Goal: Obtain resource: Download file/media

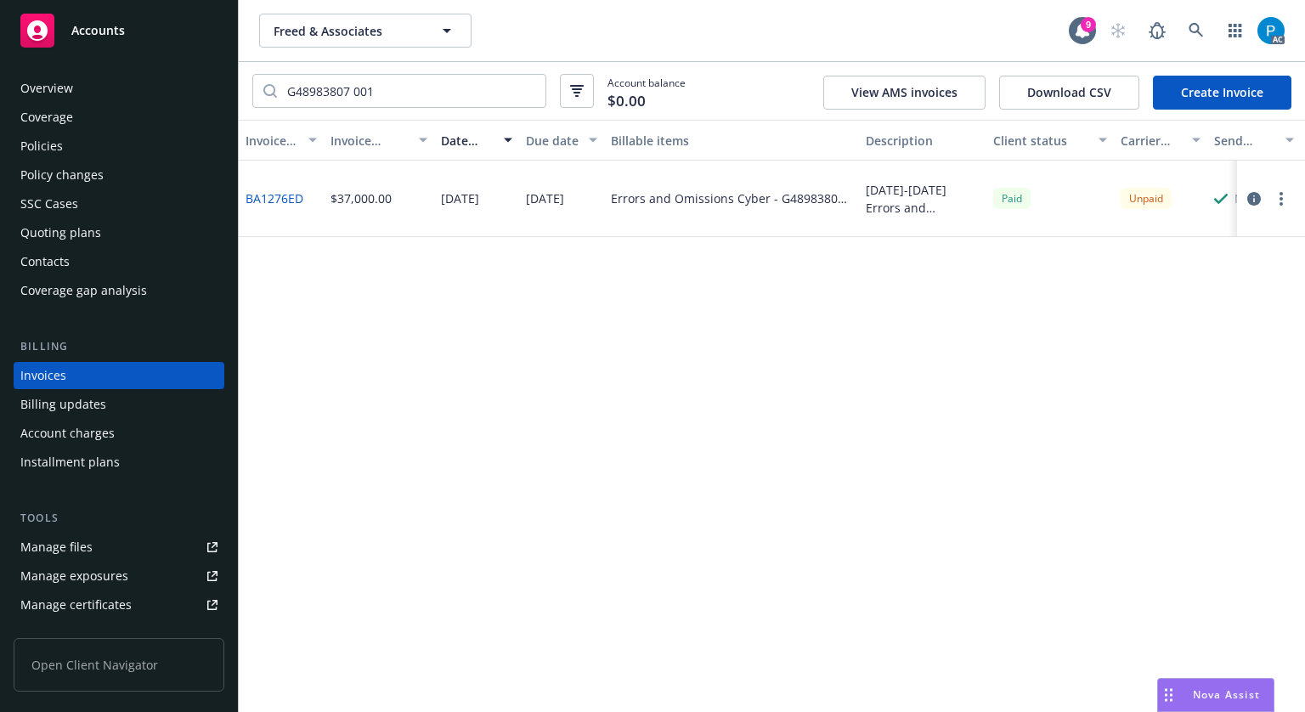
click at [160, 25] on div "Accounts" at bounding box center [118, 31] width 197 height 34
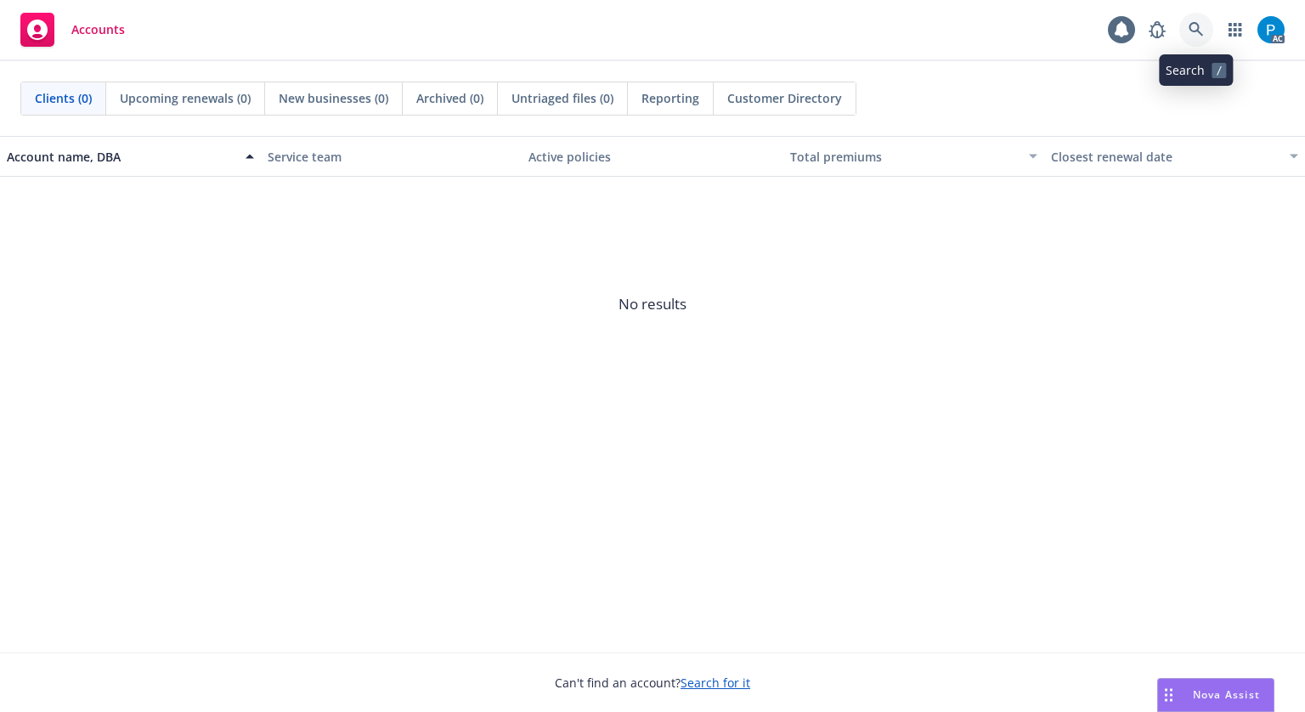
click at [1203, 31] on icon at bounding box center [1196, 29] width 15 height 15
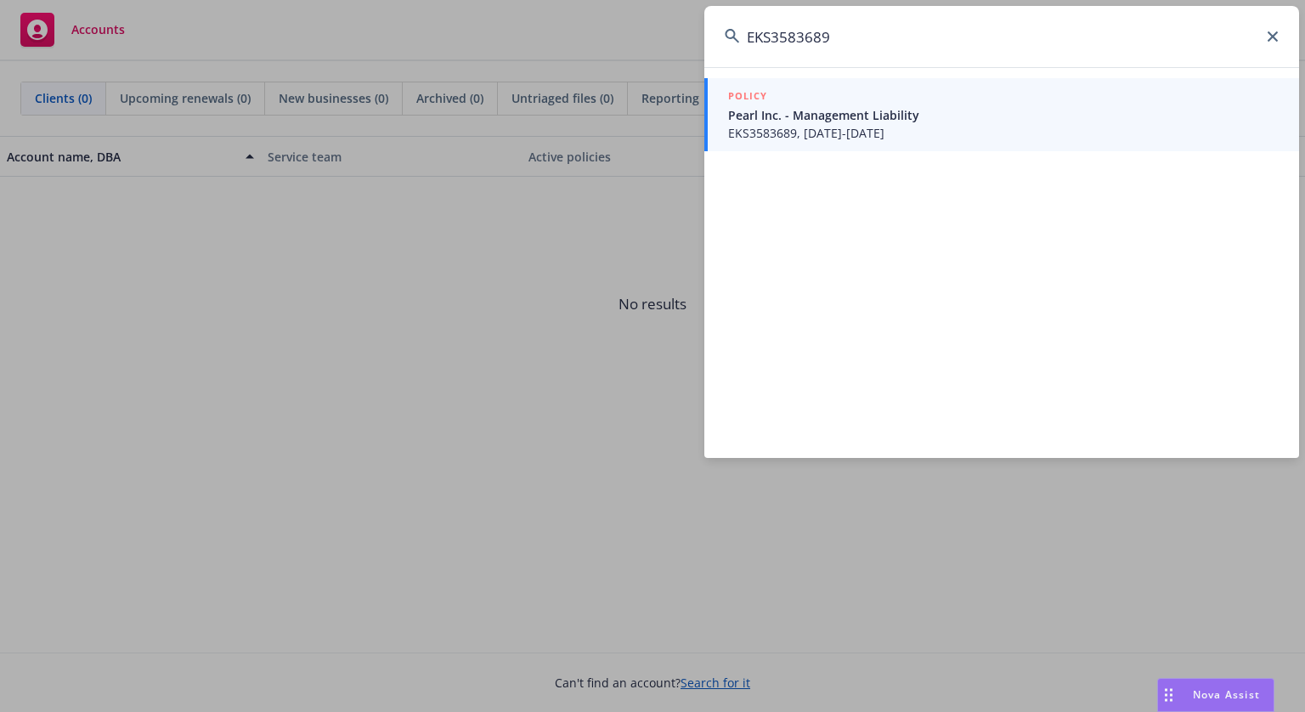
type input "EKS3583689"
click at [899, 127] on span "EKS3583689, [DATE]-[DATE]" at bounding box center [1003, 133] width 551 height 18
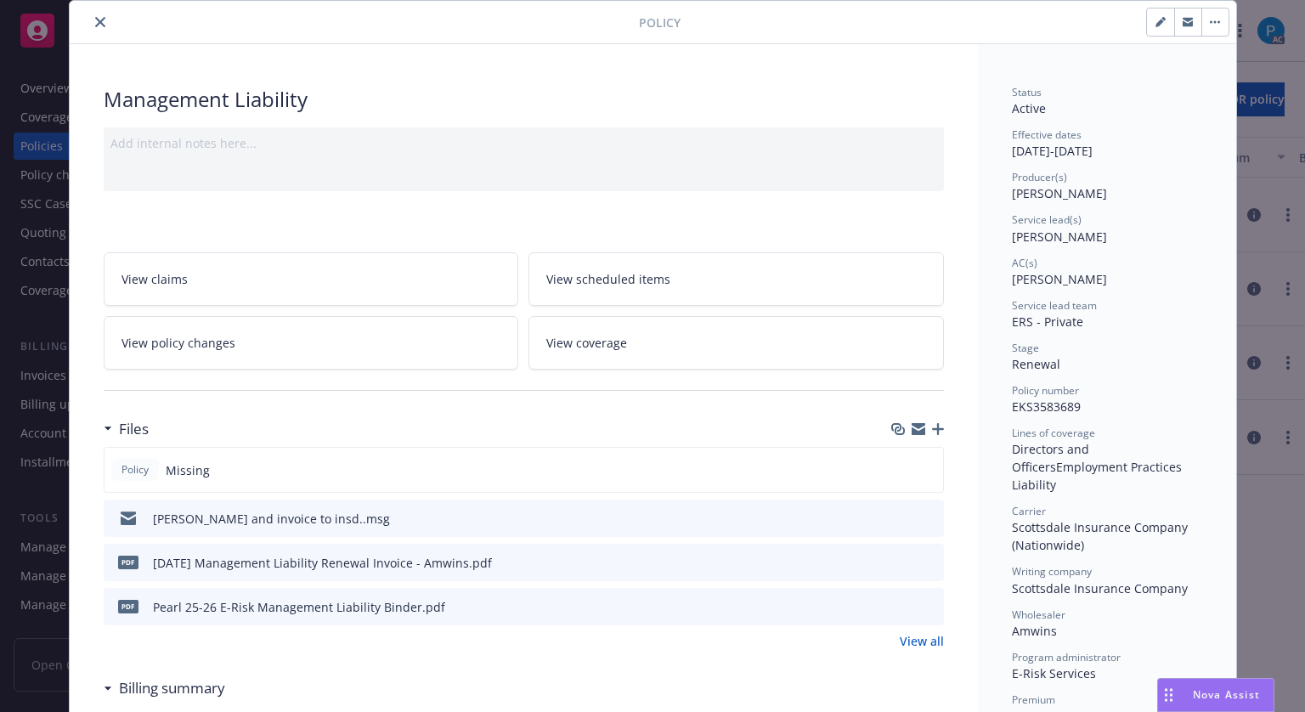
scroll to position [85, 0]
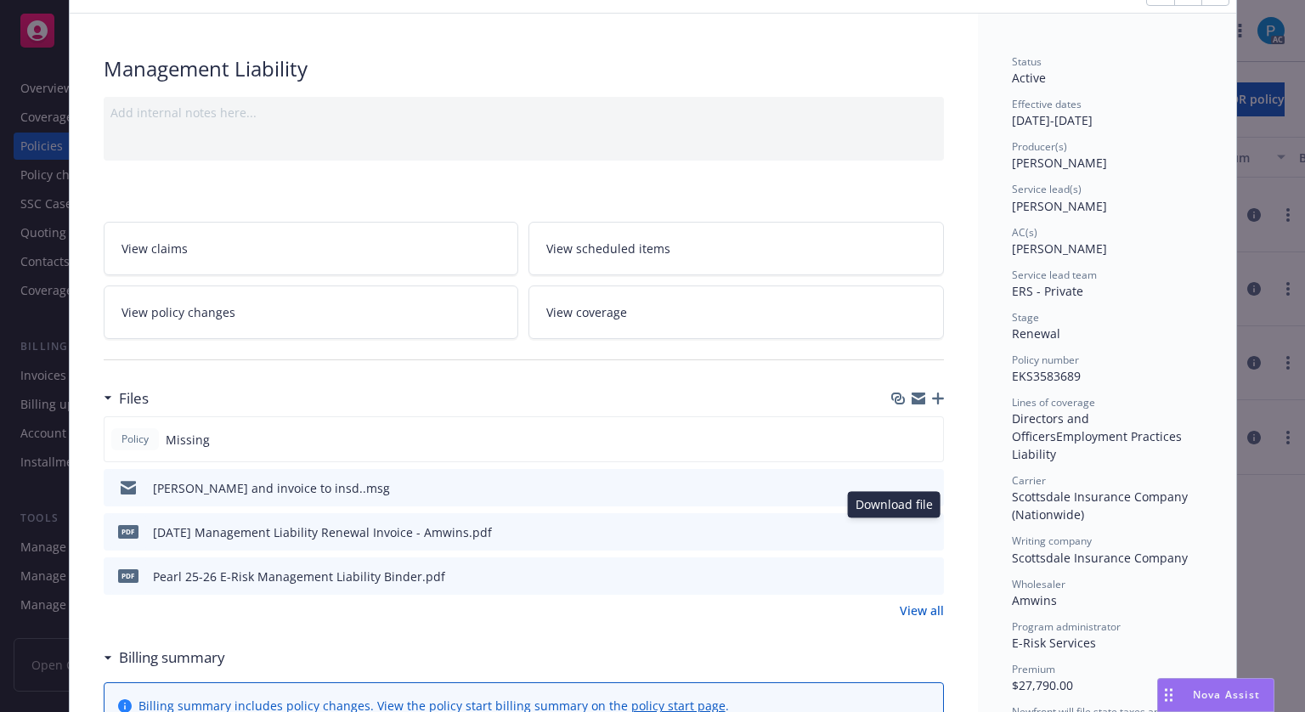
click at [893, 524] on icon "download file" at bounding box center [900, 531] width 14 height 14
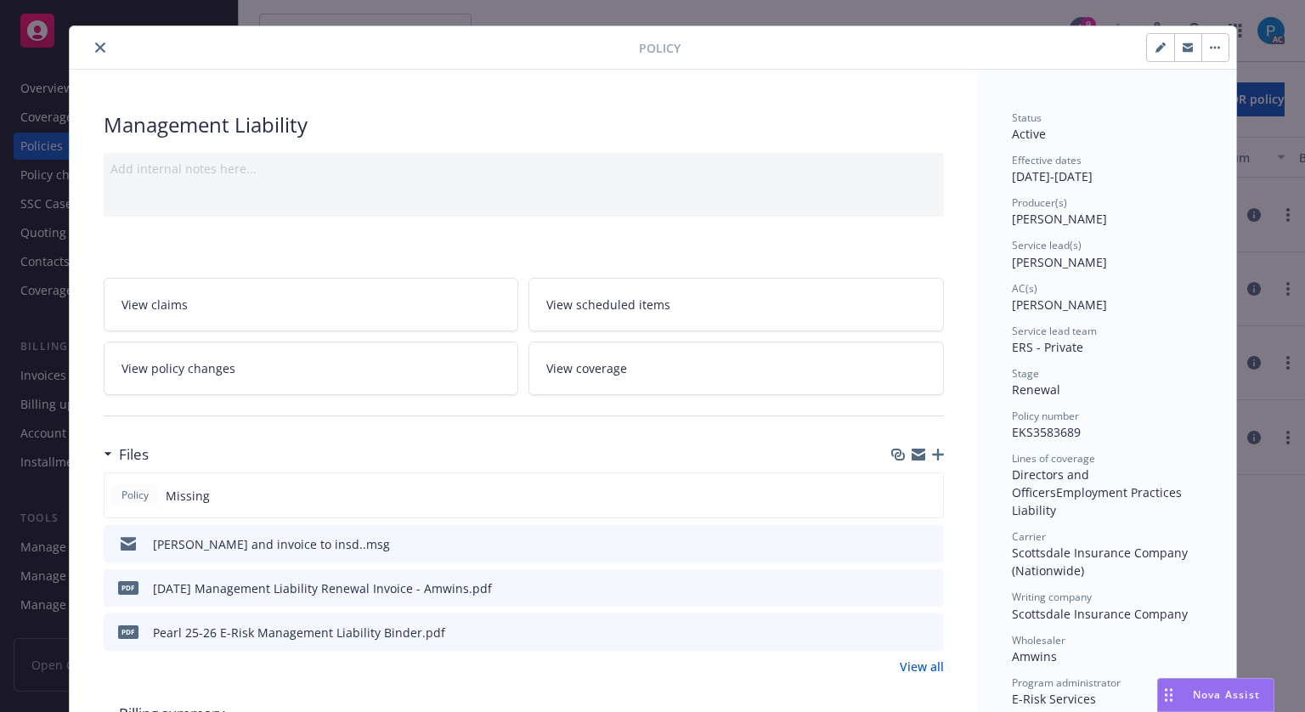
scroll to position [0, 0]
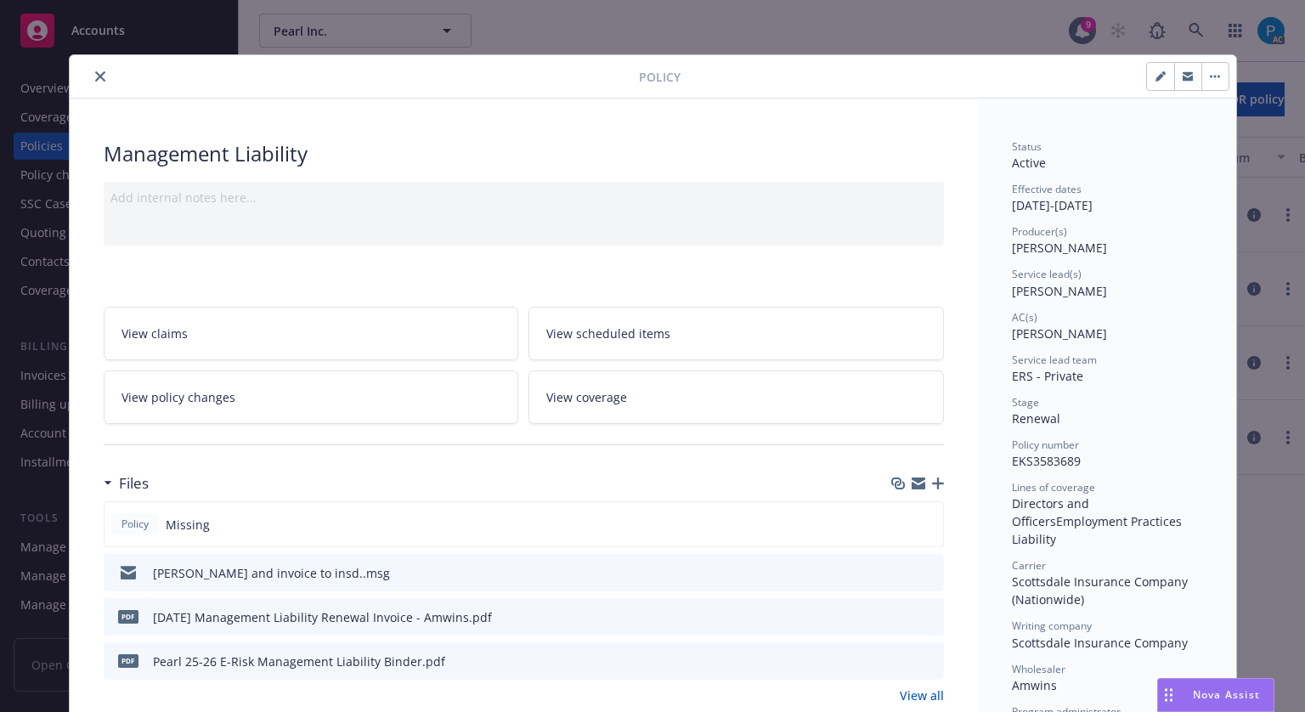
click at [95, 75] on icon "close" at bounding box center [100, 76] width 10 height 10
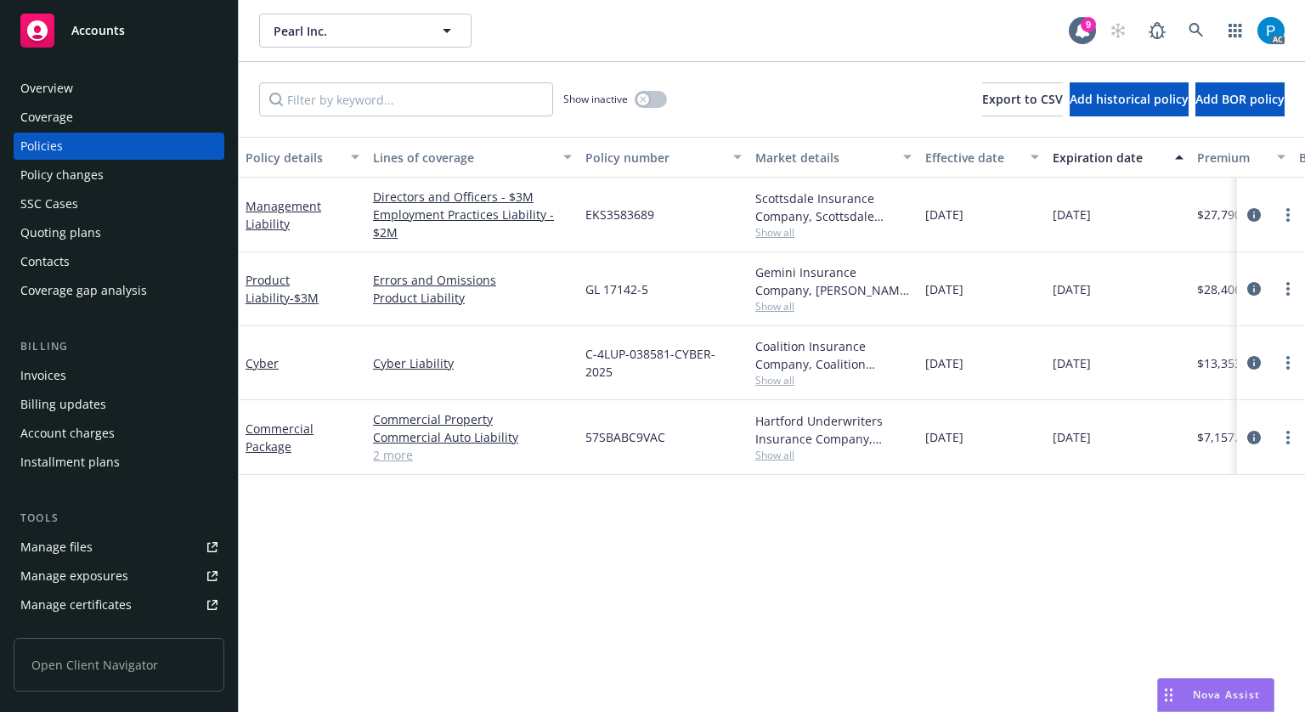
click at [110, 32] on span "Accounts" at bounding box center [98, 31] width 54 height 14
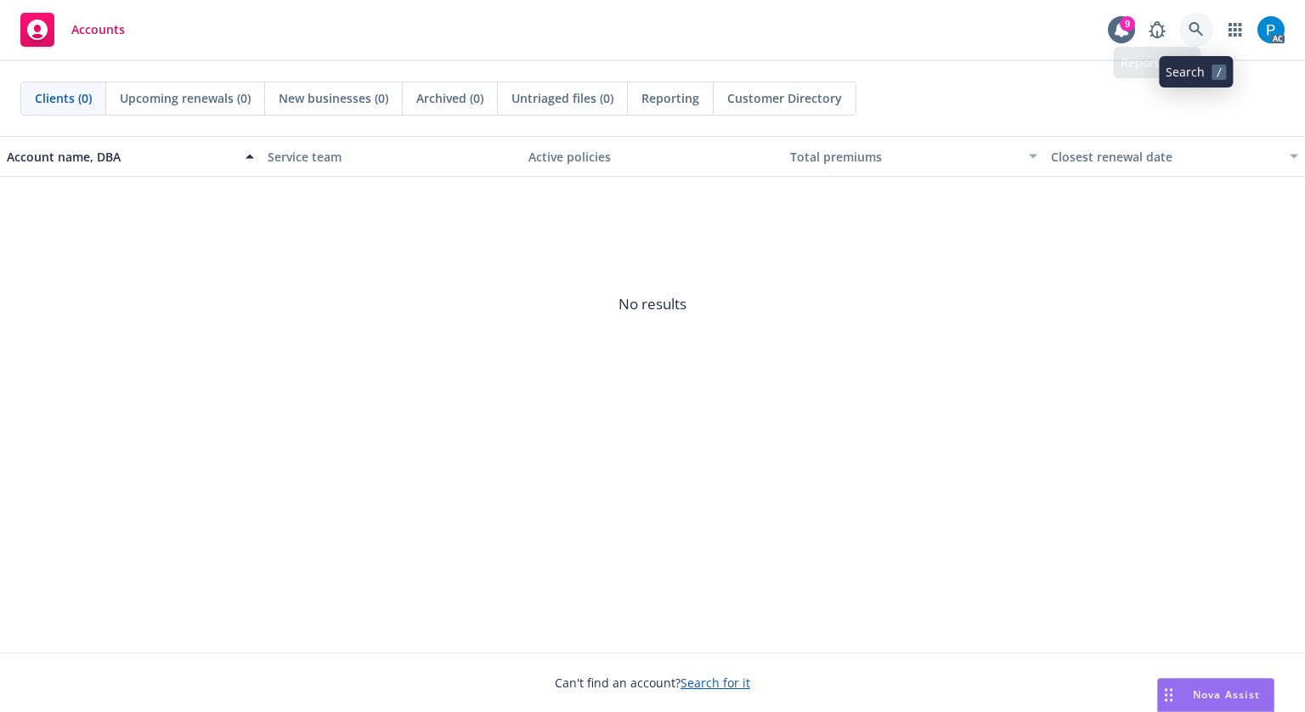
click at [1201, 16] on link at bounding box center [1196, 30] width 34 height 34
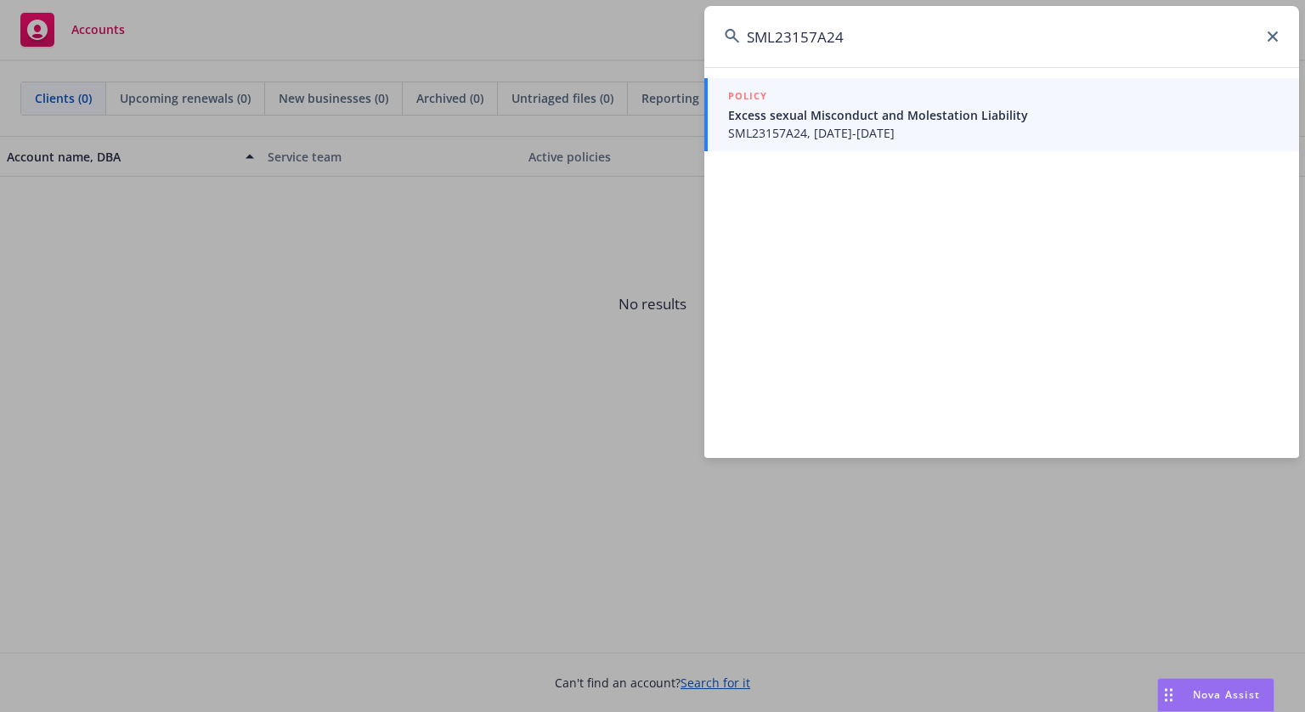
type input "SML23157A24"
click at [931, 98] on div "POLICY" at bounding box center [1003, 97] width 551 height 19
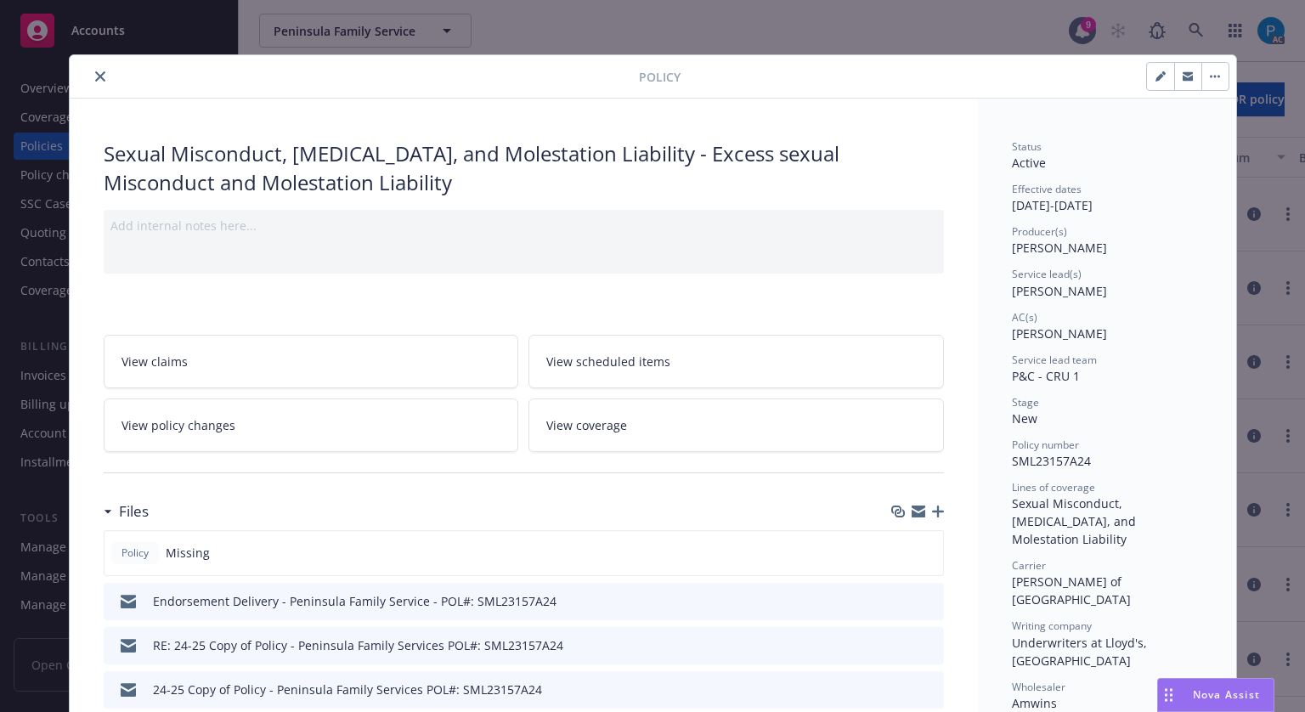
click at [95, 76] on icon "close" at bounding box center [100, 76] width 10 height 10
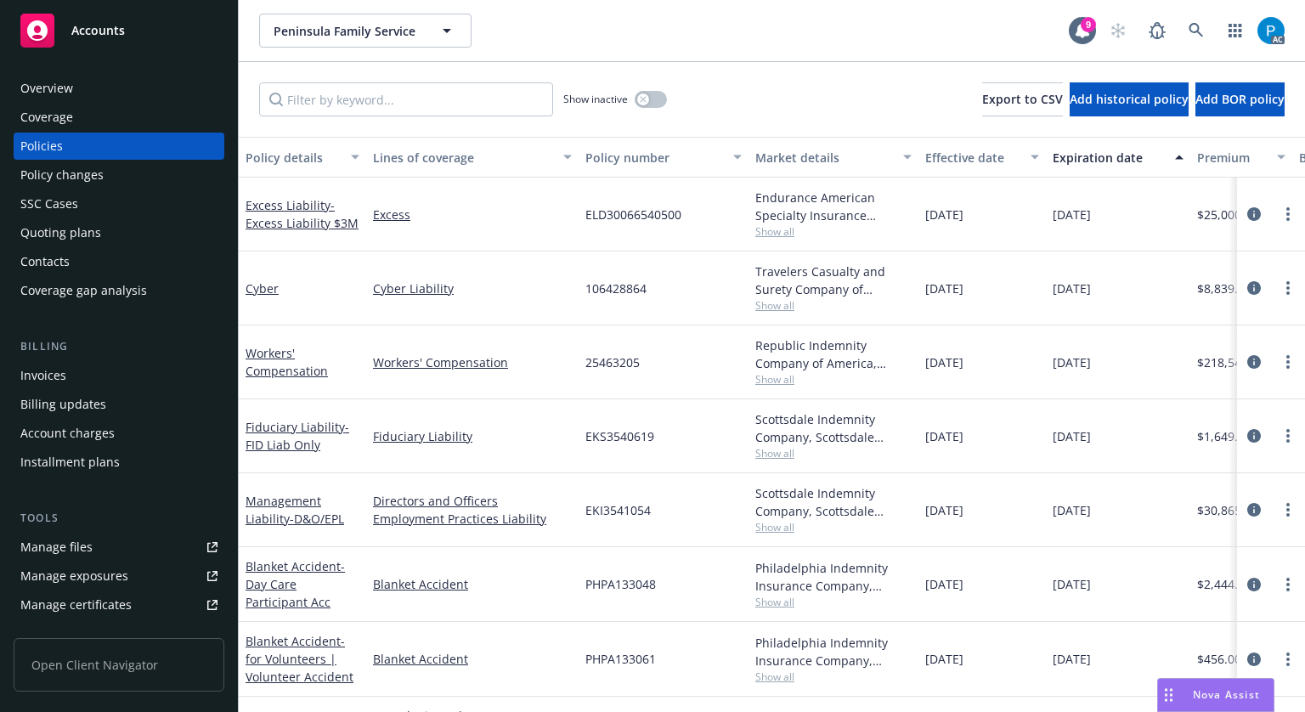
click at [138, 26] on div "Accounts" at bounding box center [118, 31] width 197 height 34
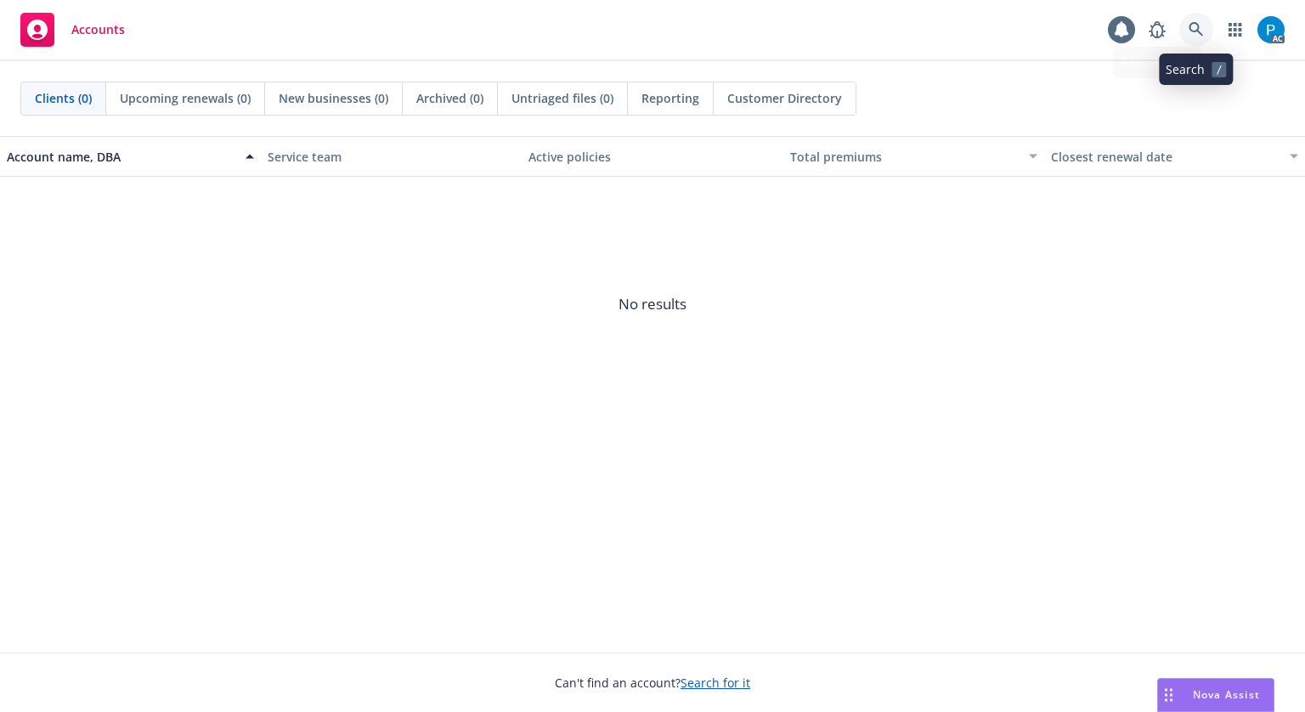
click at [1190, 26] on icon at bounding box center [1196, 29] width 14 height 14
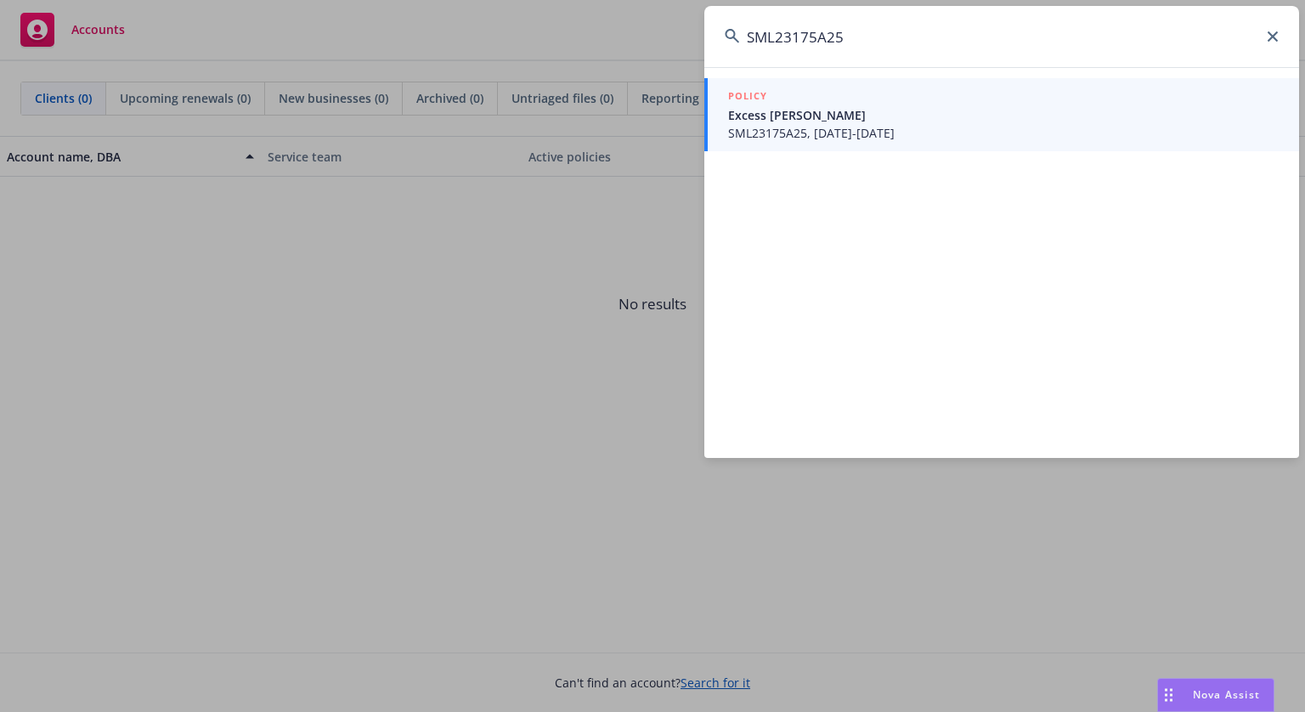
type input "SML23175A25"
click at [822, 122] on span "Excess [PERSON_NAME]" at bounding box center [1003, 115] width 551 height 18
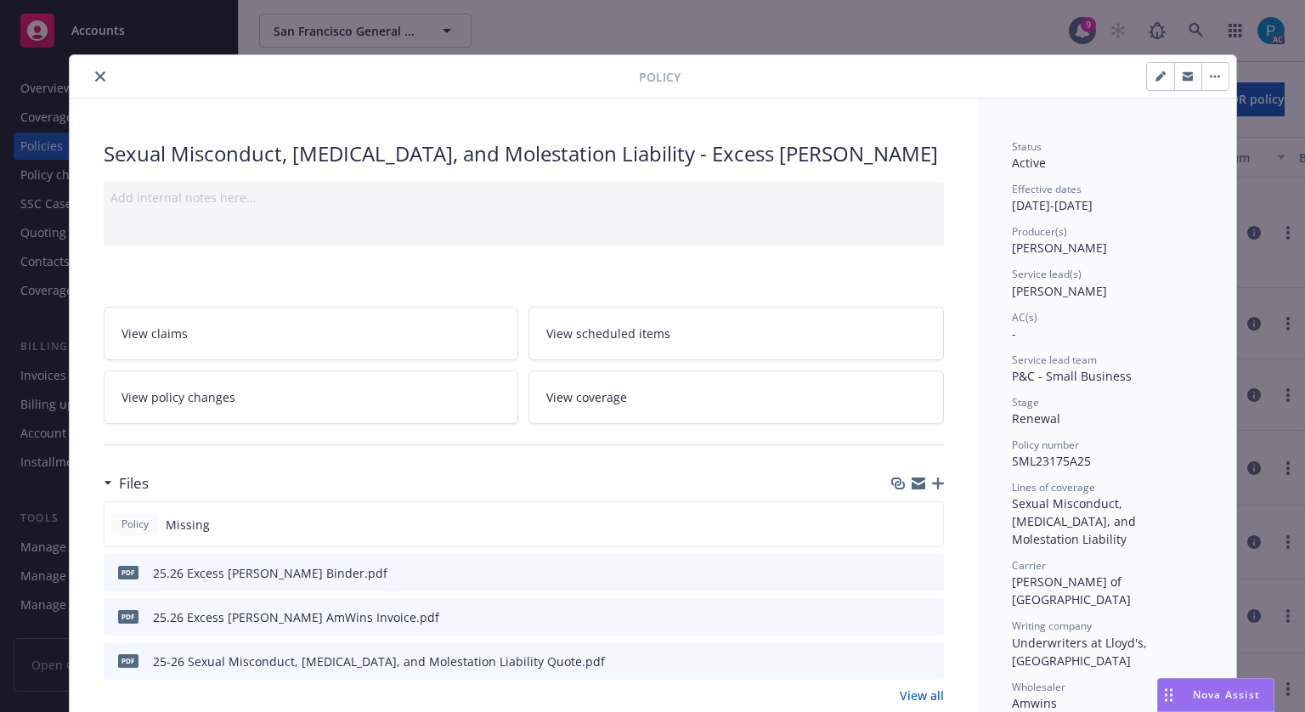
scroll to position [170, 0]
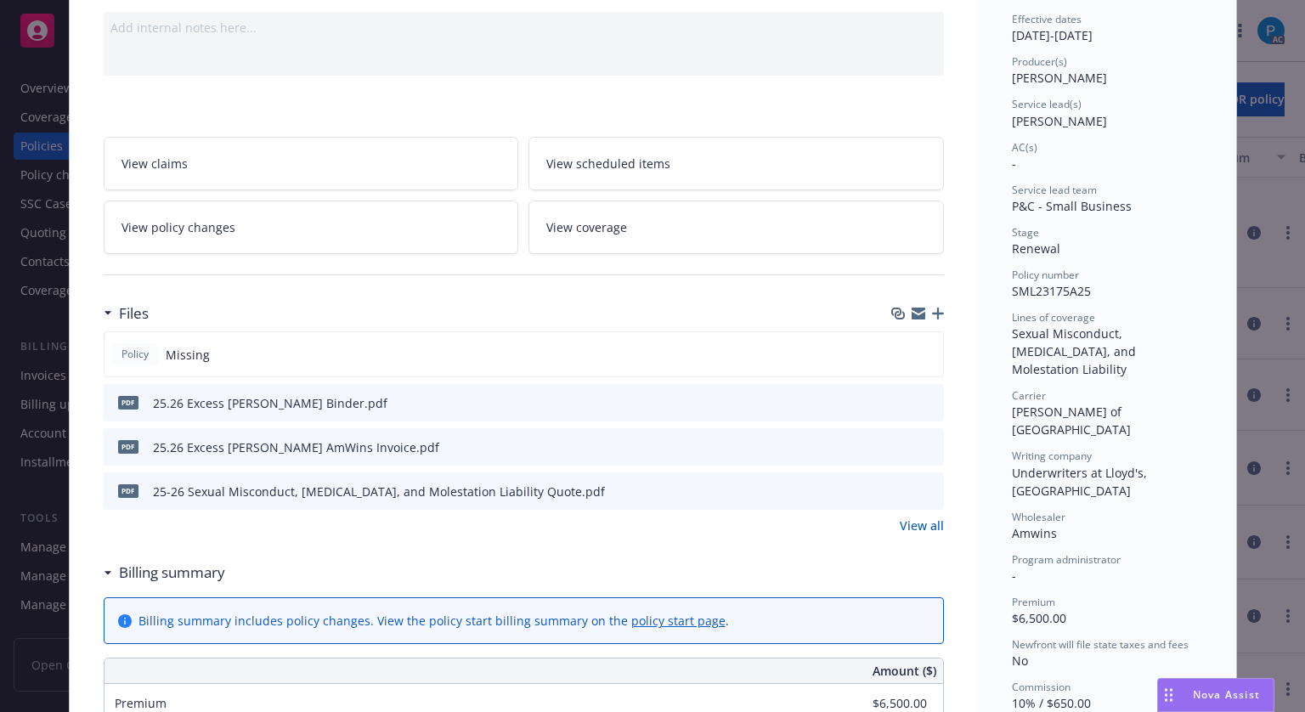
click at [894, 439] on icon "download file" at bounding box center [900, 446] width 14 height 14
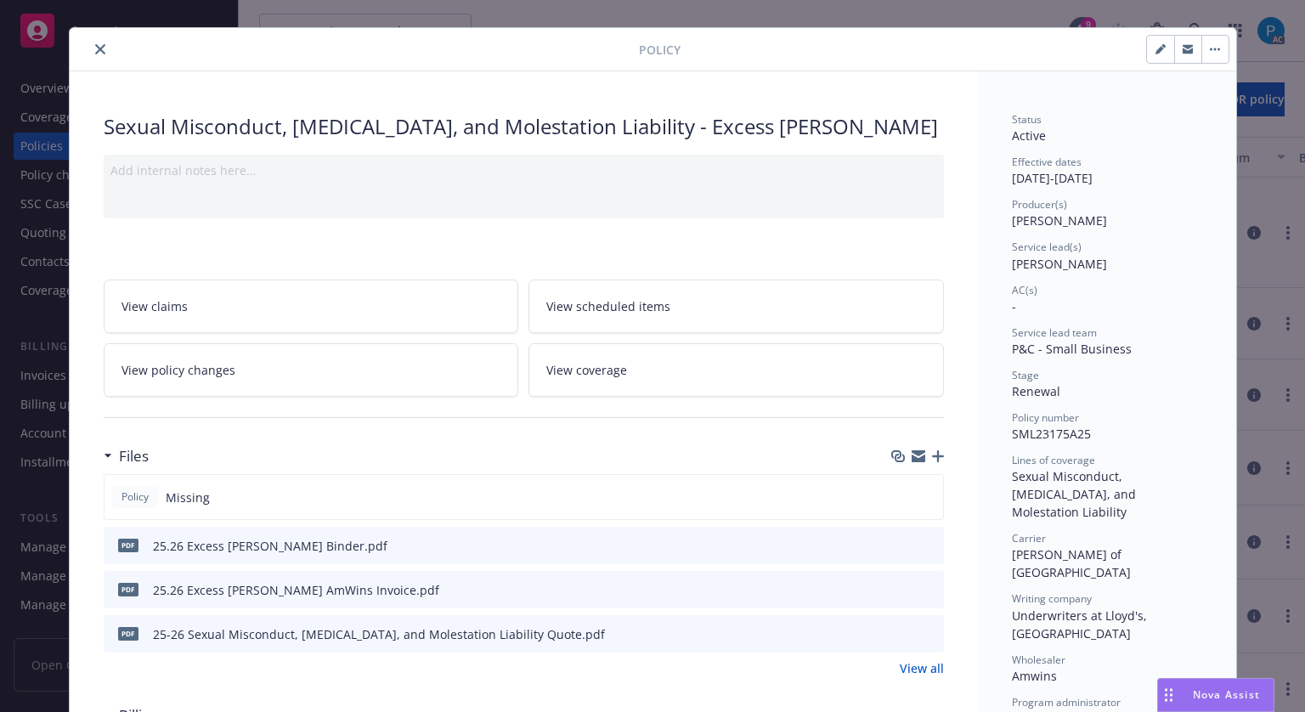
scroll to position [0, 0]
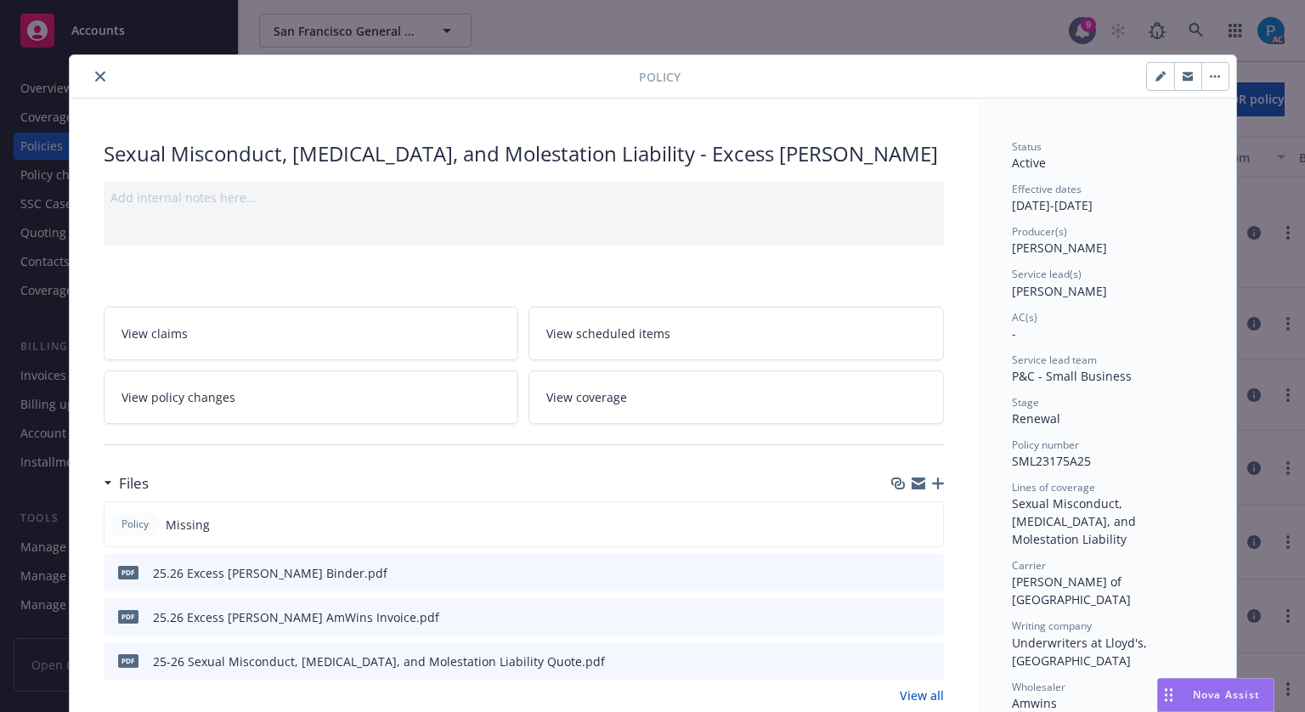
click at [99, 69] on button "close" at bounding box center [100, 76] width 20 height 20
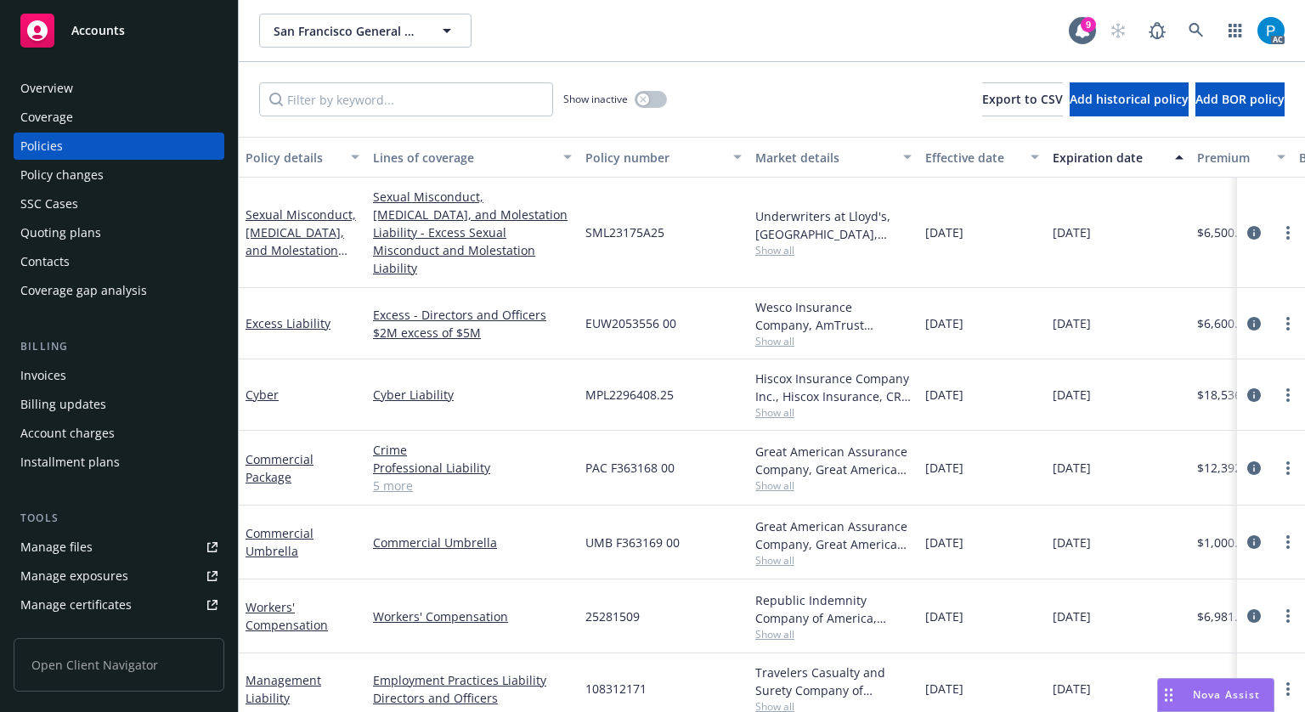
click at [112, 28] on span "Accounts" at bounding box center [98, 31] width 54 height 14
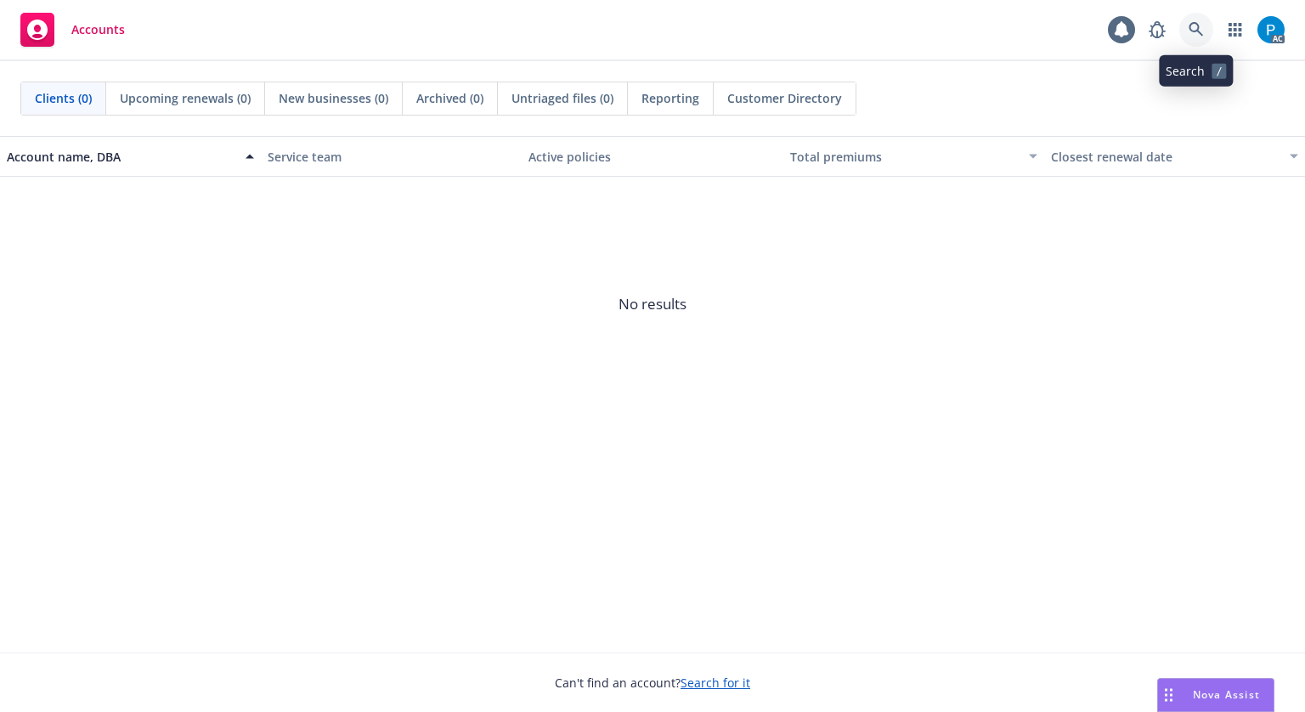
click at [1204, 30] on link at bounding box center [1196, 30] width 34 height 34
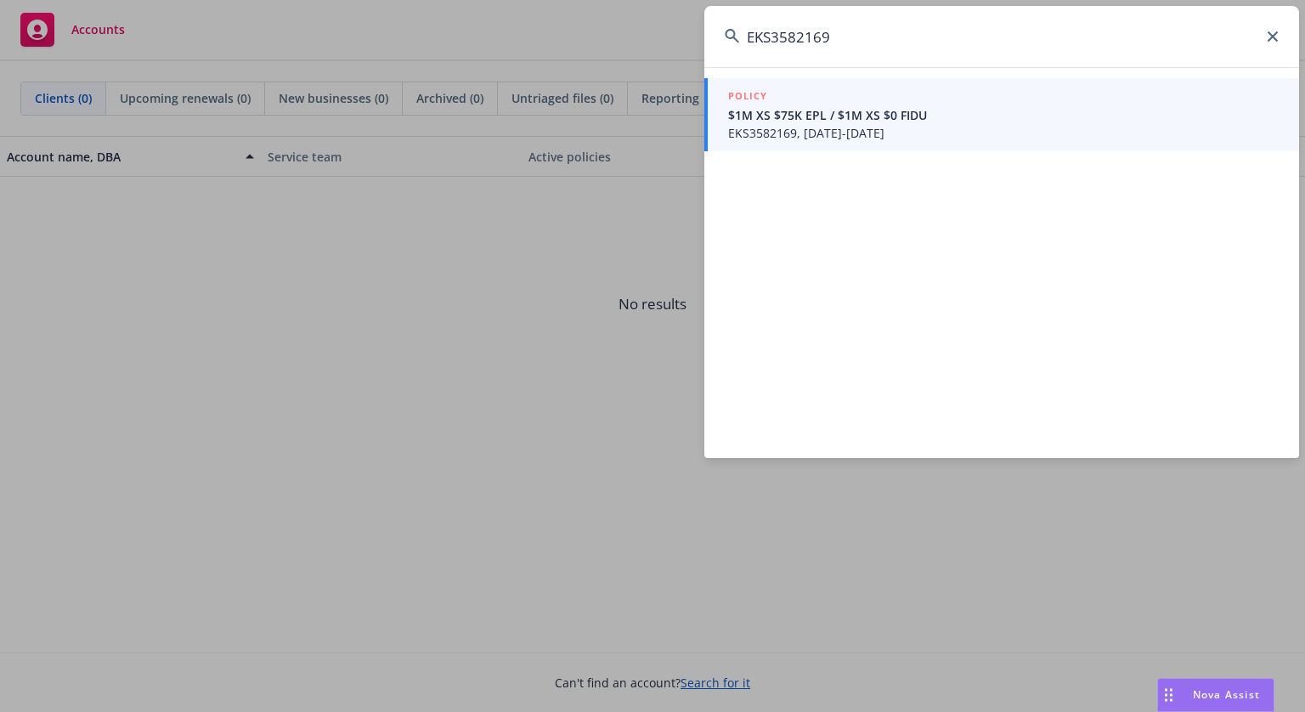
type input "EKS3582169"
click at [829, 101] on div "POLICY" at bounding box center [1003, 97] width 551 height 19
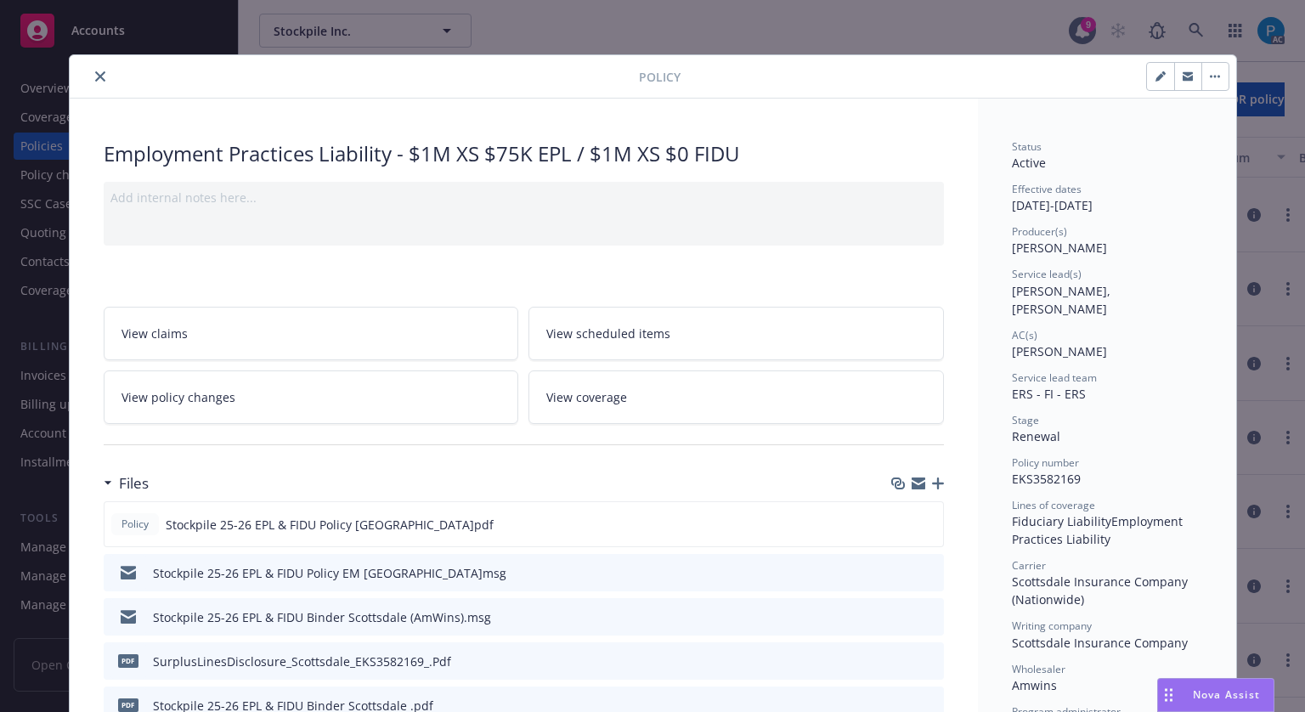
click at [90, 78] on button "close" at bounding box center [100, 76] width 20 height 20
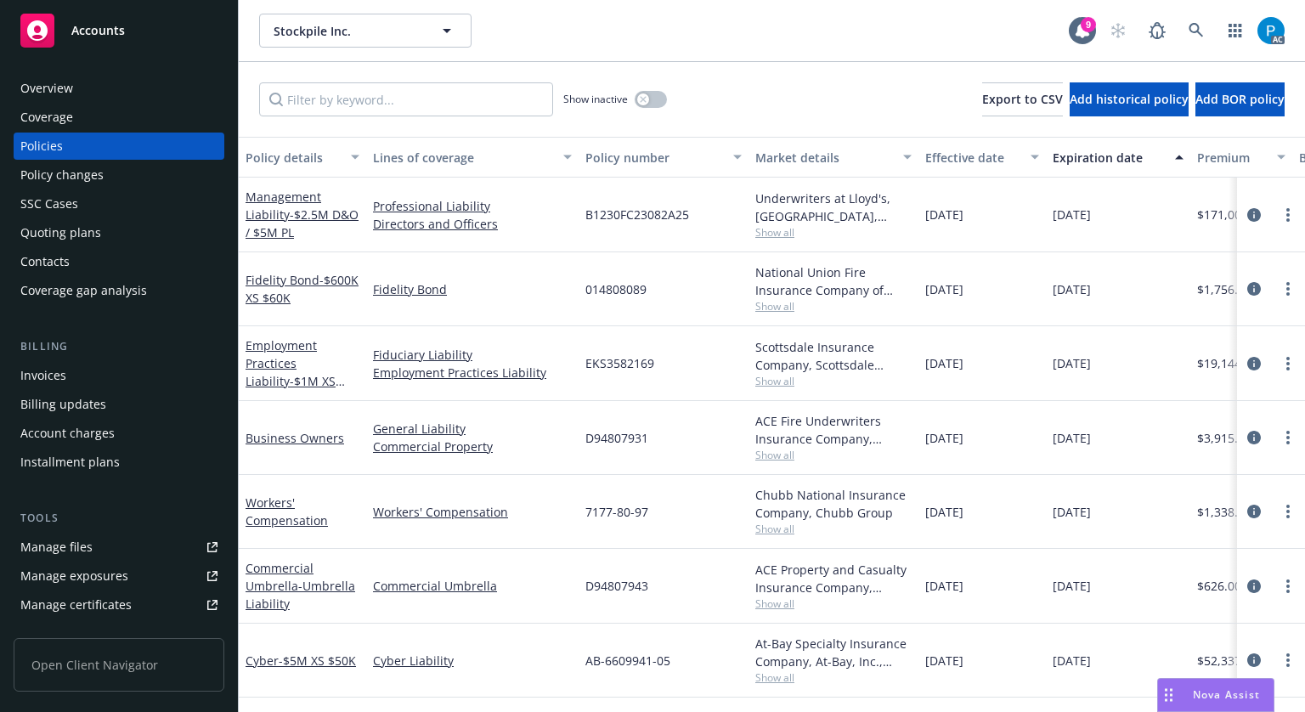
click at [76, 379] on div "Invoices" at bounding box center [118, 375] width 197 height 27
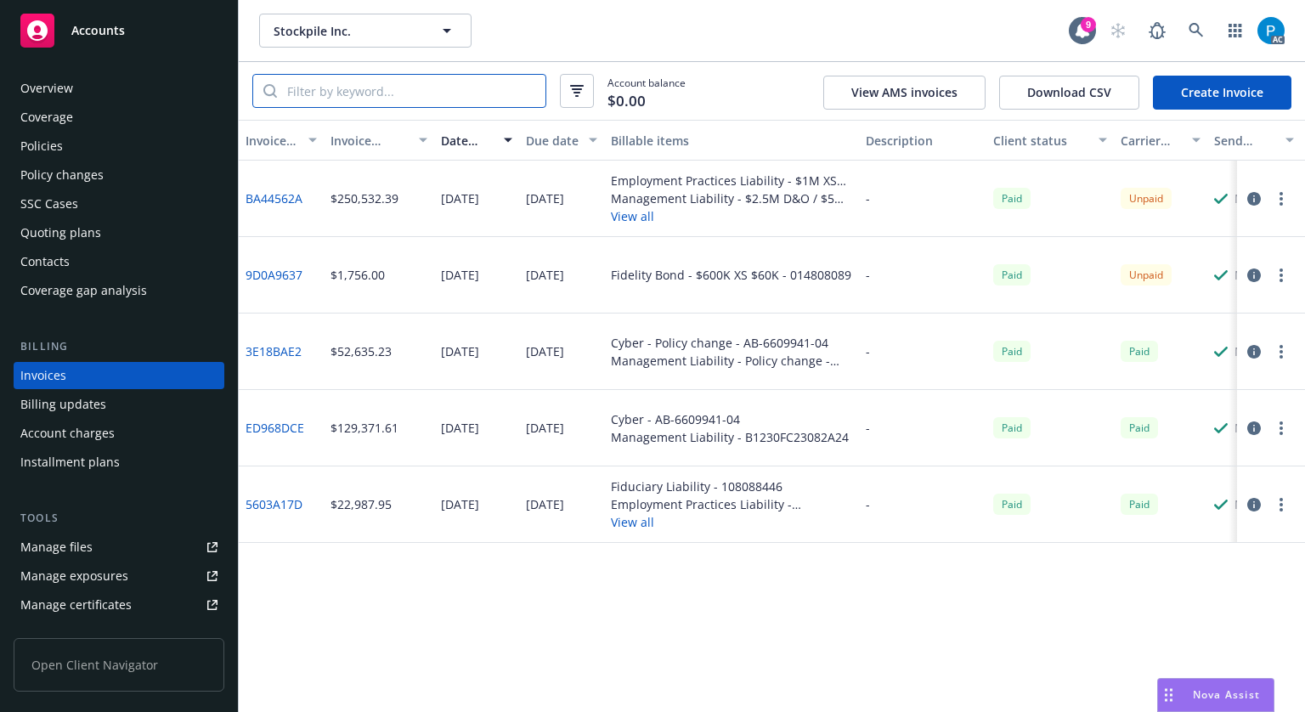
click at [382, 87] on input "search" at bounding box center [411, 91] width 269 height 32
click at [368, 91] on input "search" at bounding box center [411, 91] width 269 height 32
paste input "BA44562A"
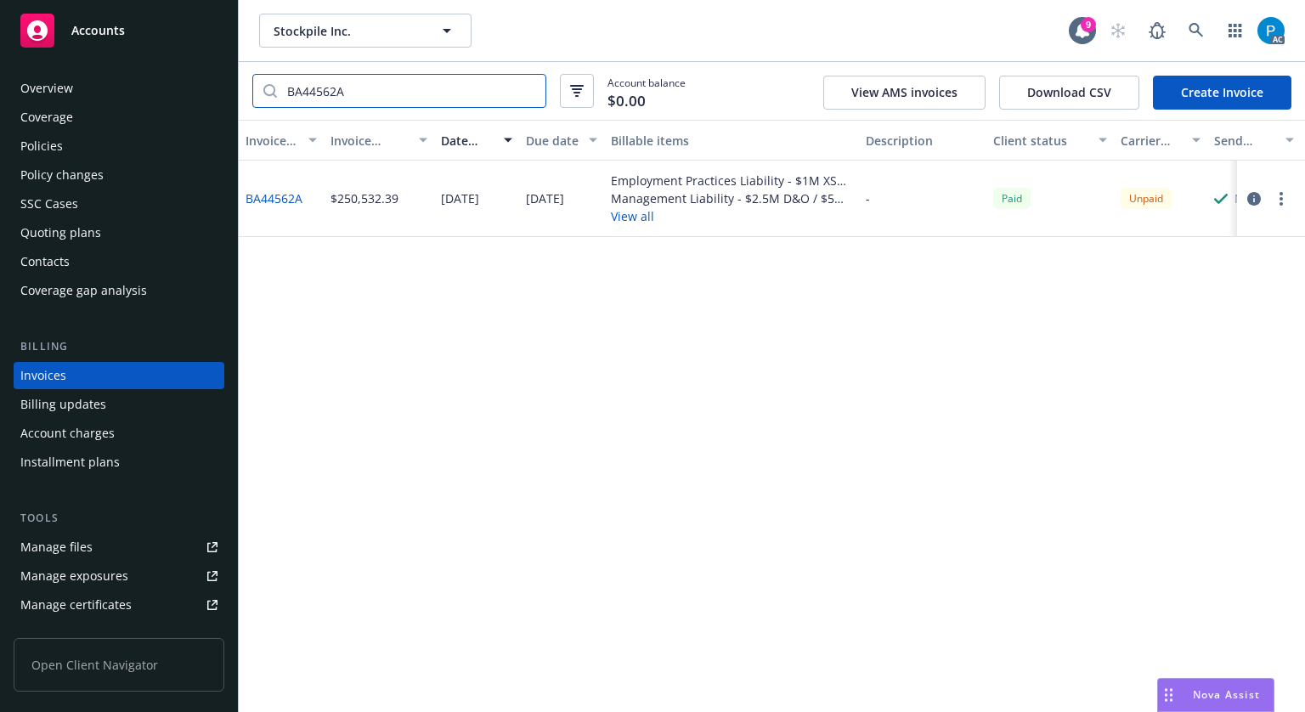
type input "BA44562A"
click at [1251, 201] on icon "button" at bounding box center [1254, 199] width 14 height 14
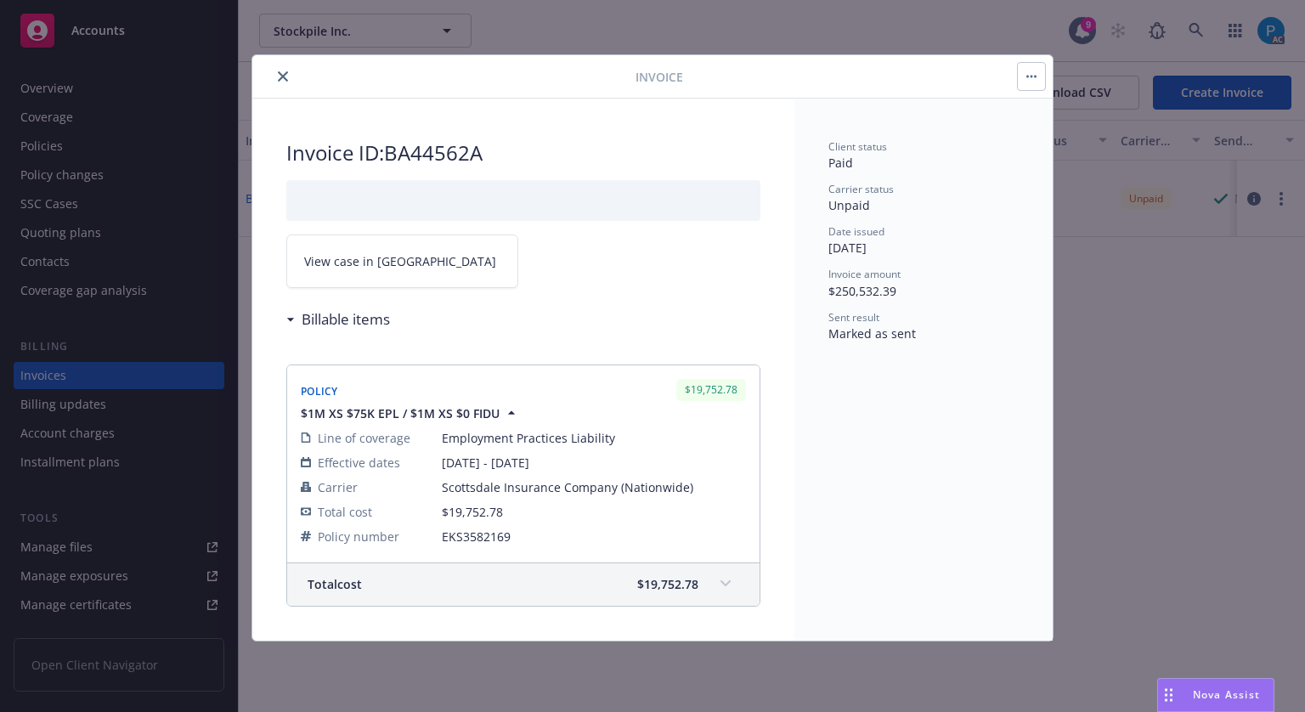
click at [425, 260] on link "View case in [GEOGRAPHIC_DATA]" at bounding box center [402, 262] width 232 height 54
click at [284, 76] on icon "close" at bounding box center [283, 76] width 10 height 10
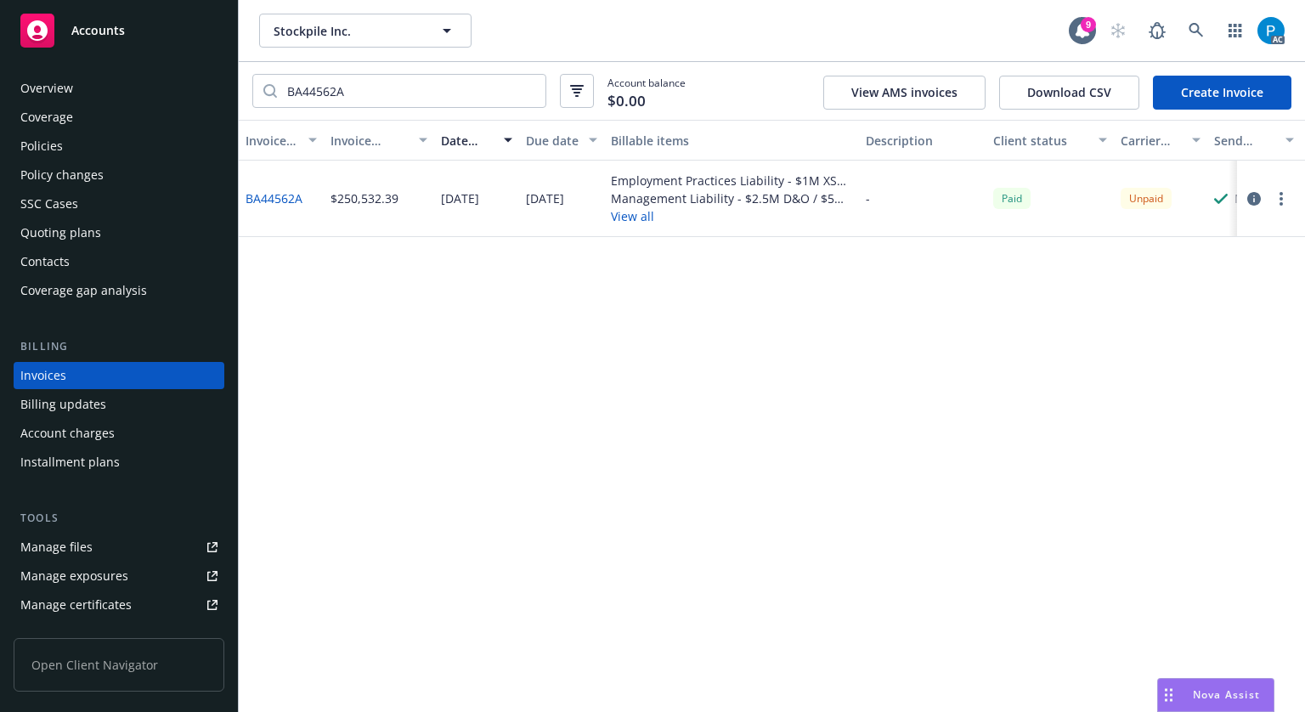
click at [95, 28] on span "Accounts" at bounding box center [98, 31] width 54 height 14
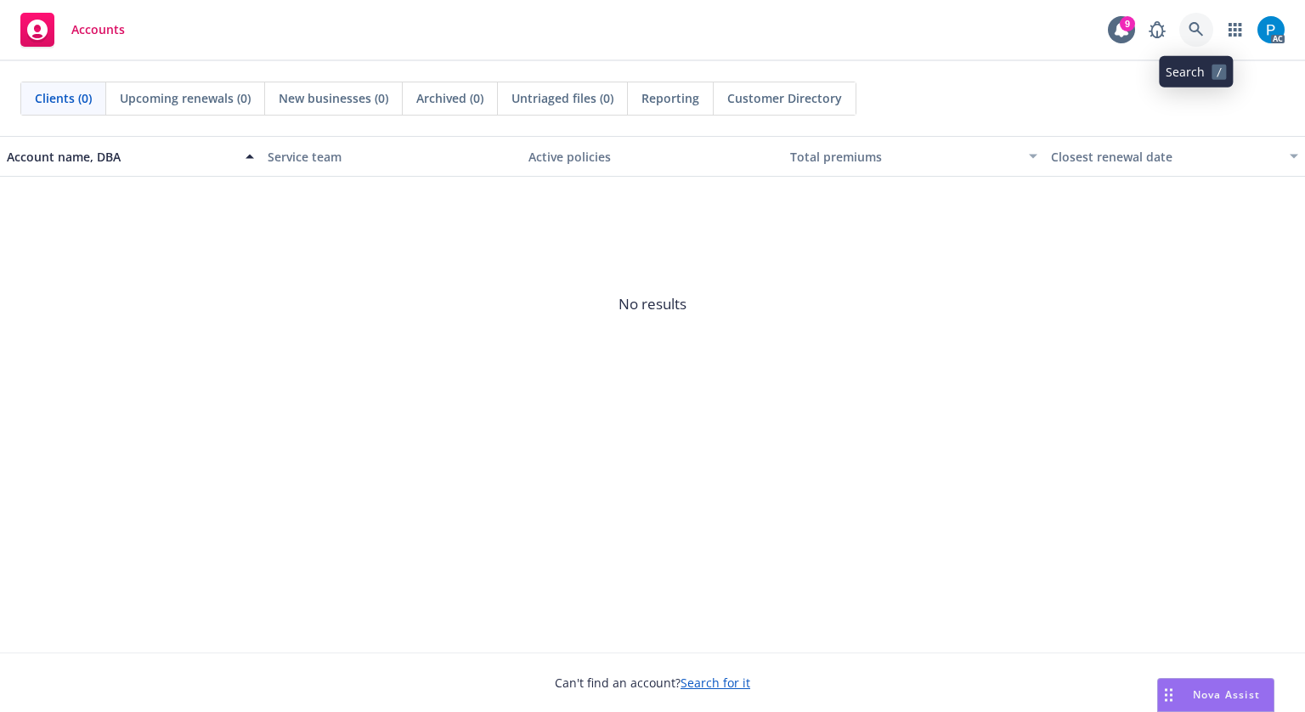
click at [1186, 31] on link at bounding box center [1196, 30] width 34 height 34
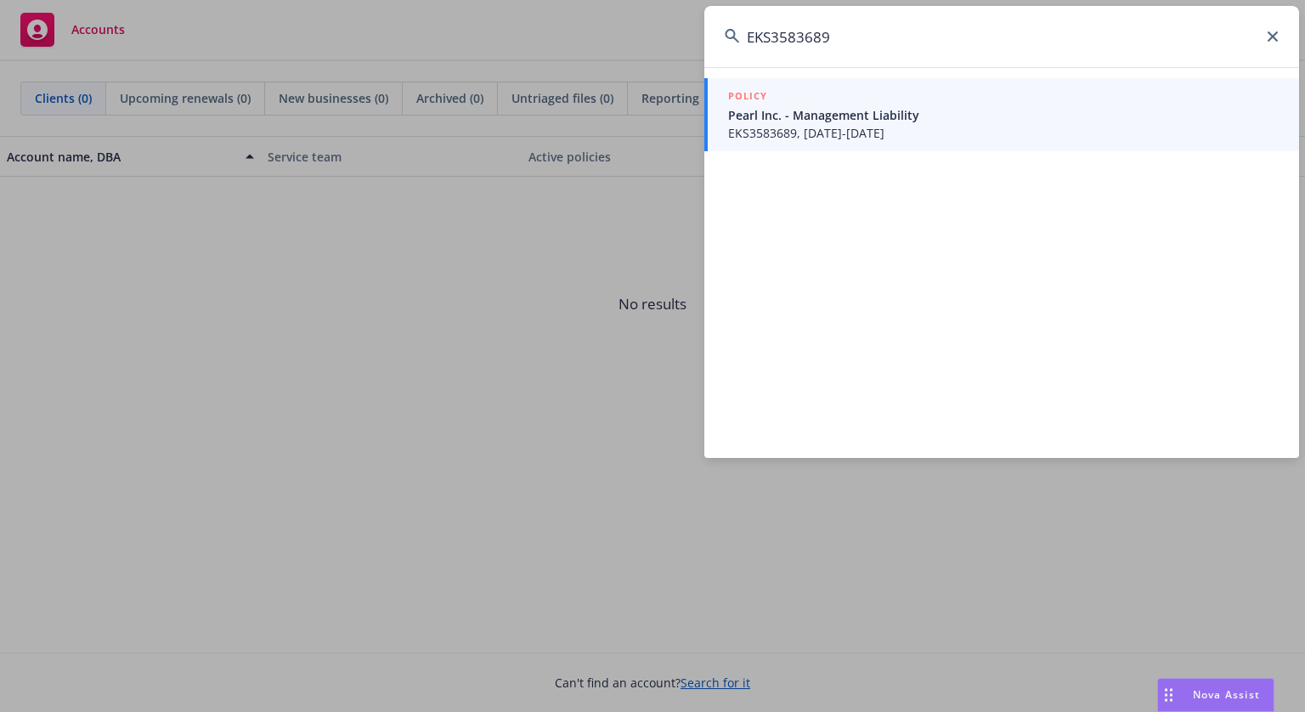
type input "EKS3583689"
click at [906, 129] on span "EKS3583689, [DATE]-[DATE]" at bounding box center [1003, 133] width 551 height 18
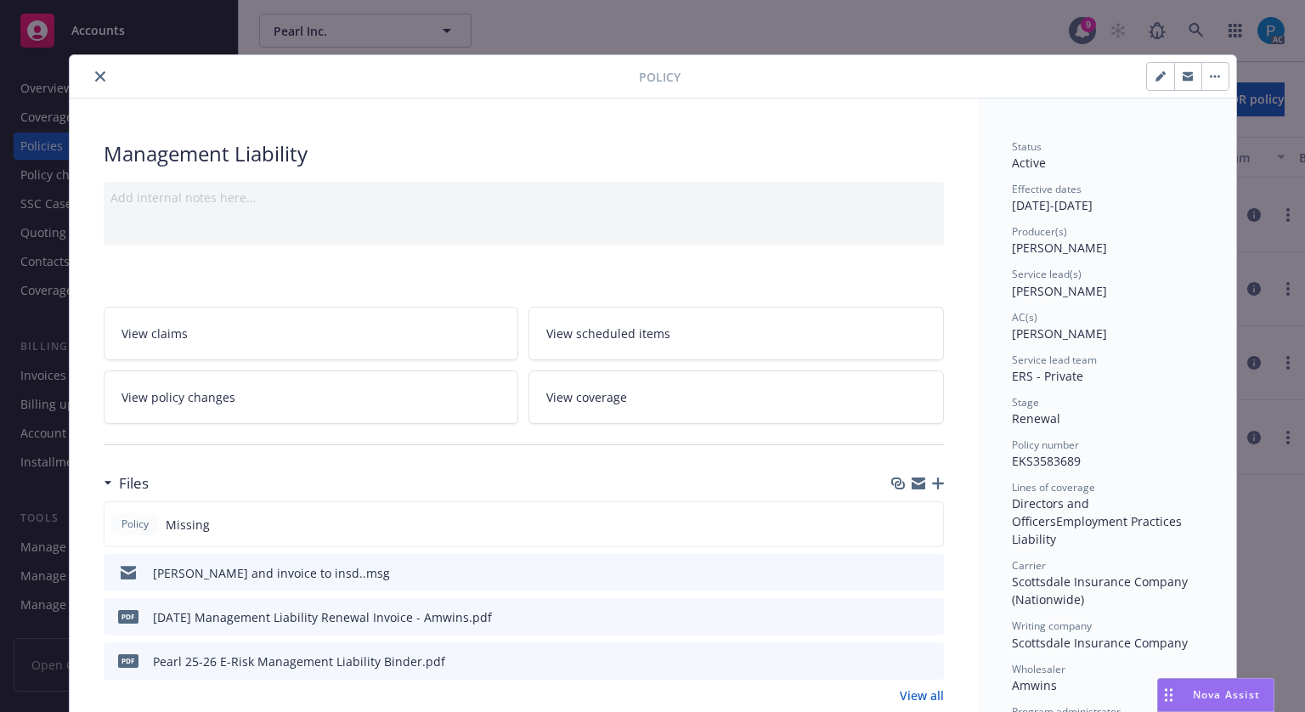
click at [90, 80] on button "close" at bounding box center [100, 76] width 20 height 20
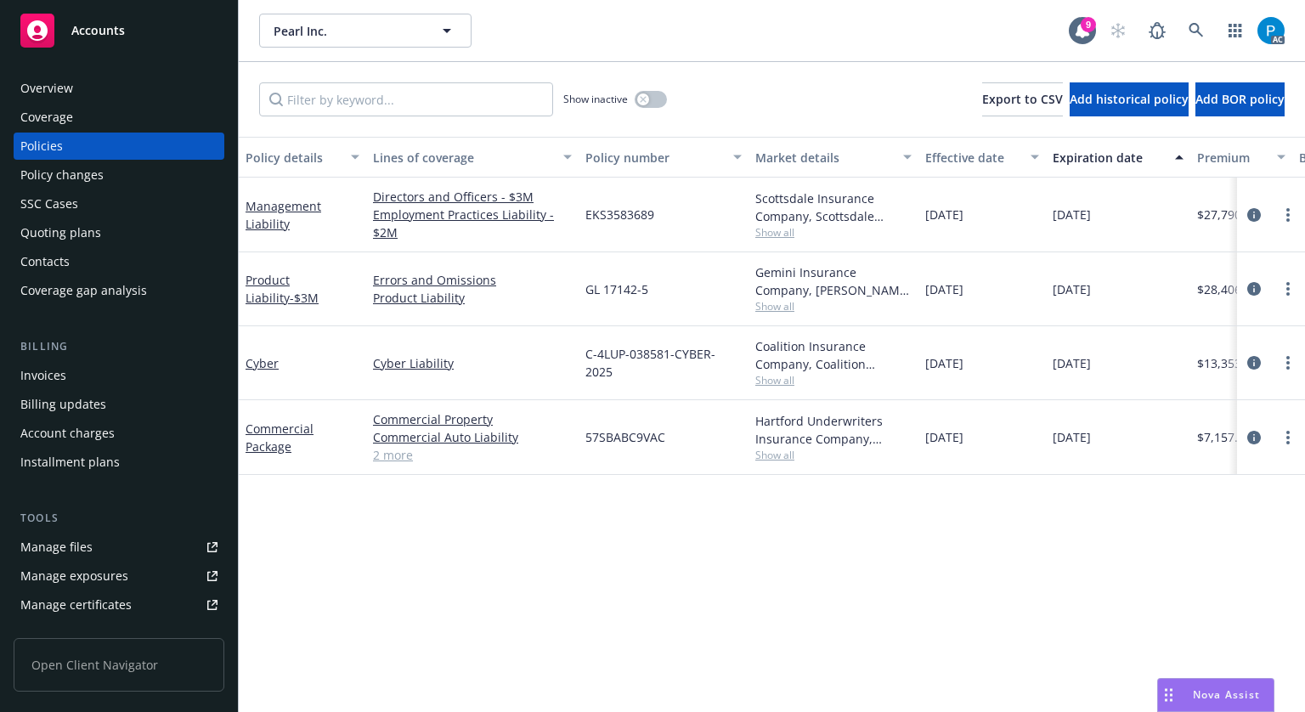
click at [65, 373] on div "Invoices" at bounding box center [118, 375] width 197 height 27
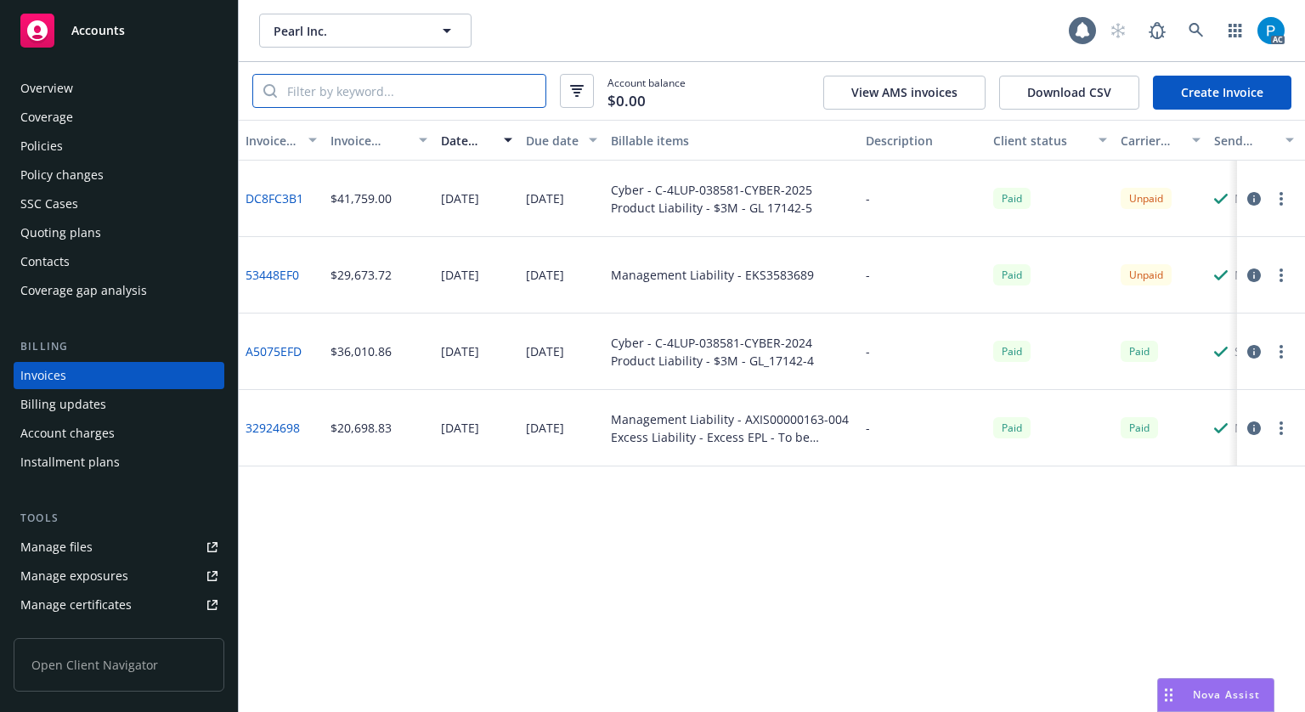
click at [406, 87] on input "search" at bounding box center [411, 91] width 269 height 32
paste input "EKS3583689"
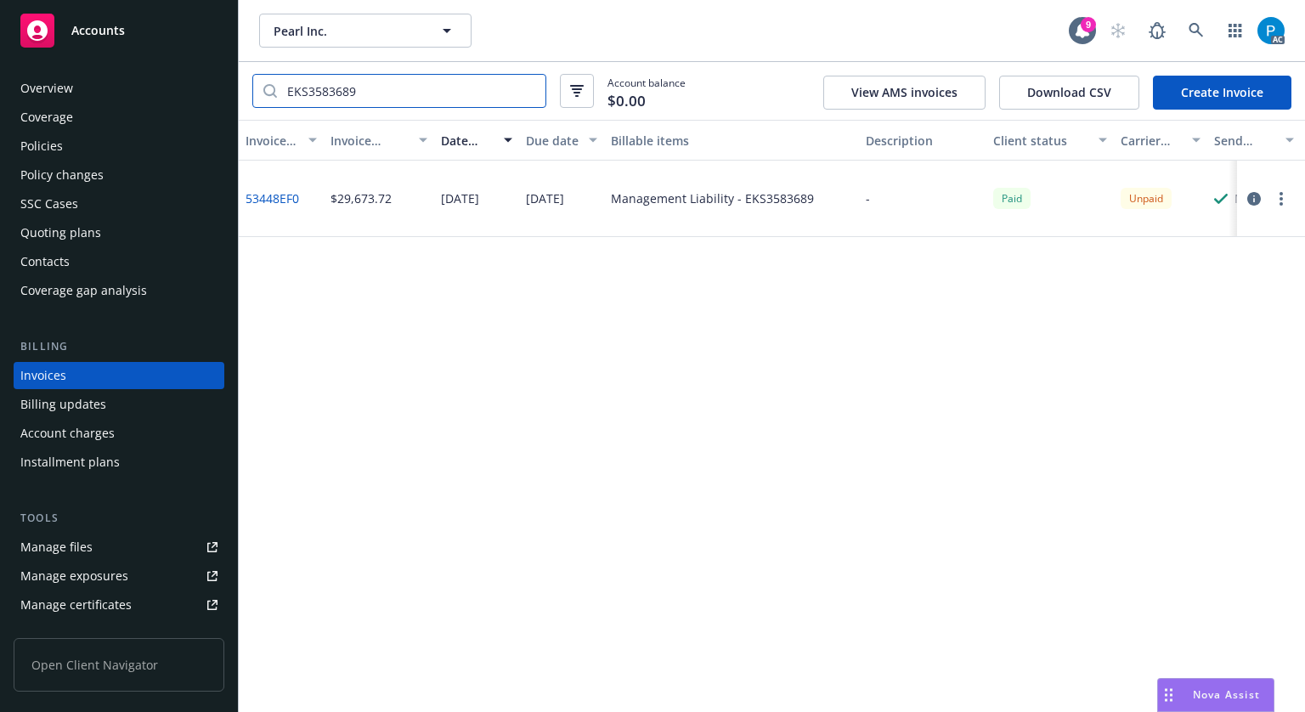
type input "EKS3583689"
click at [1249, 202] on icon "button" at bounding box center [1254, 199] width 14 height 14
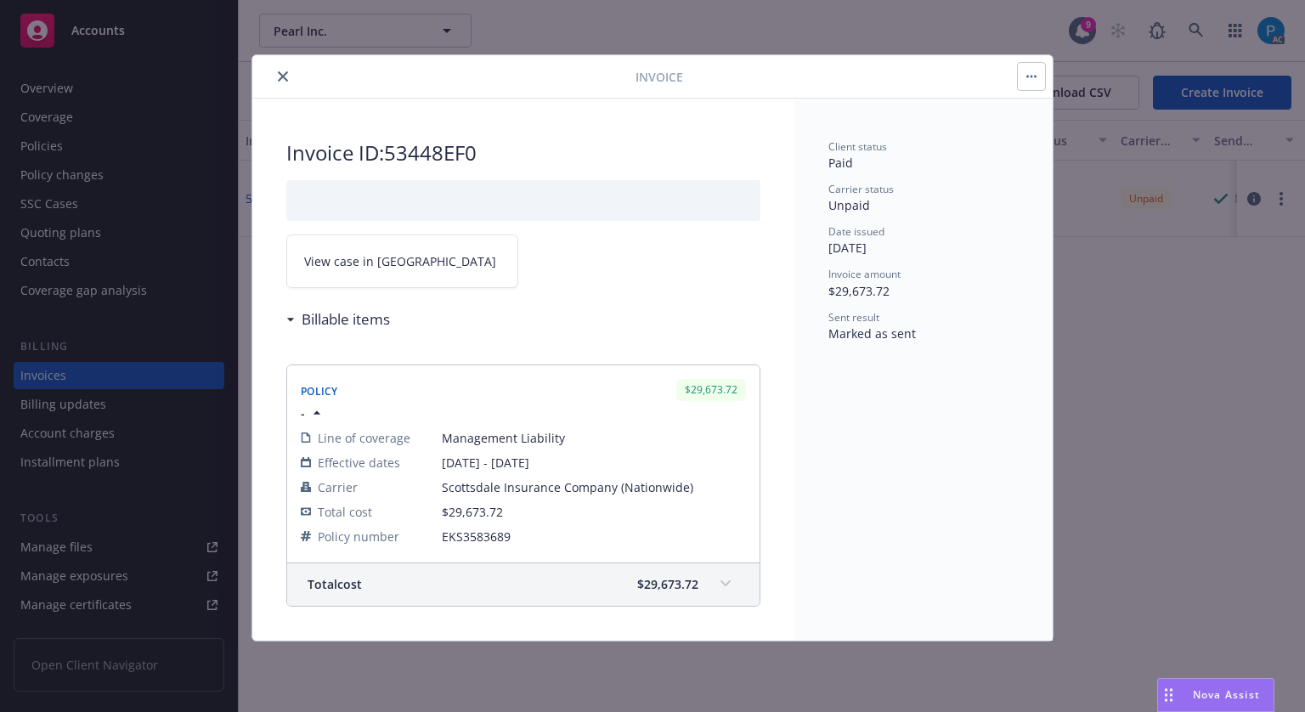
click at [414, 261] on link "View case in [GEOGRAPHIC_DATA]" at bounding box center [402, 262] width 232 height 54
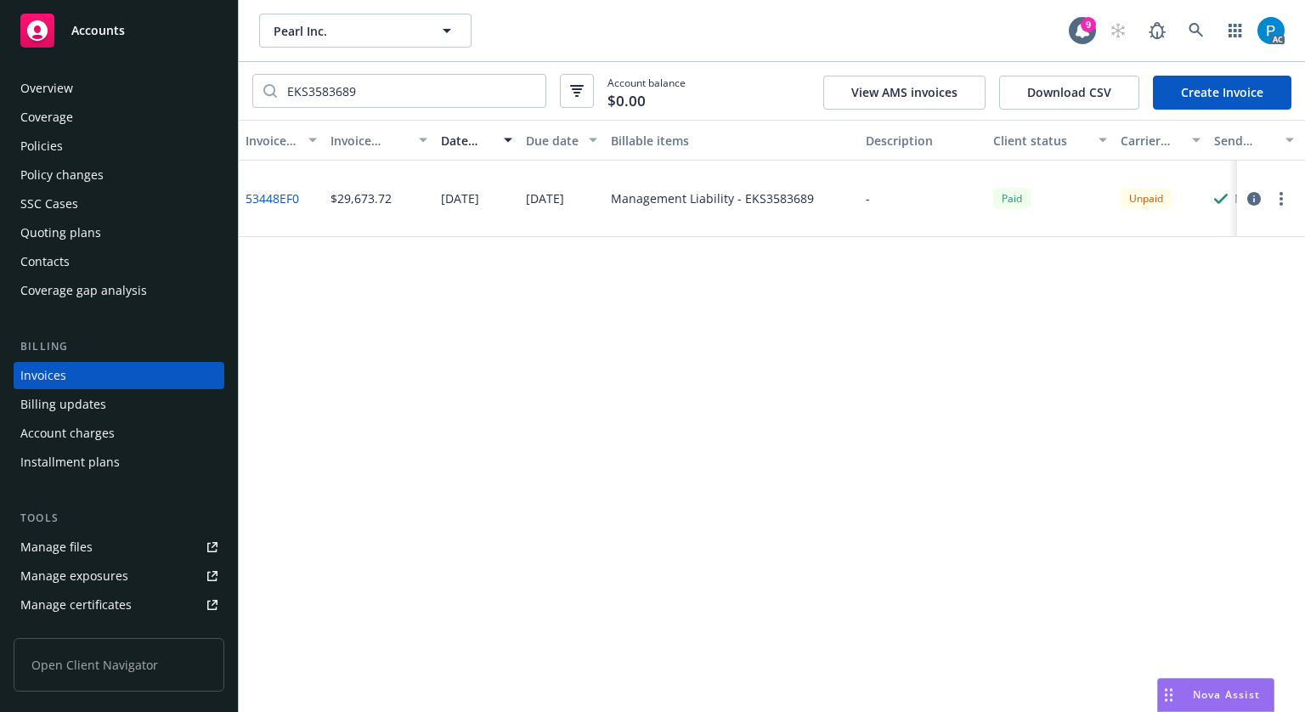
click at [117, 31] on span "Accounts" at bounding box center [98, 31] width 54 height 14
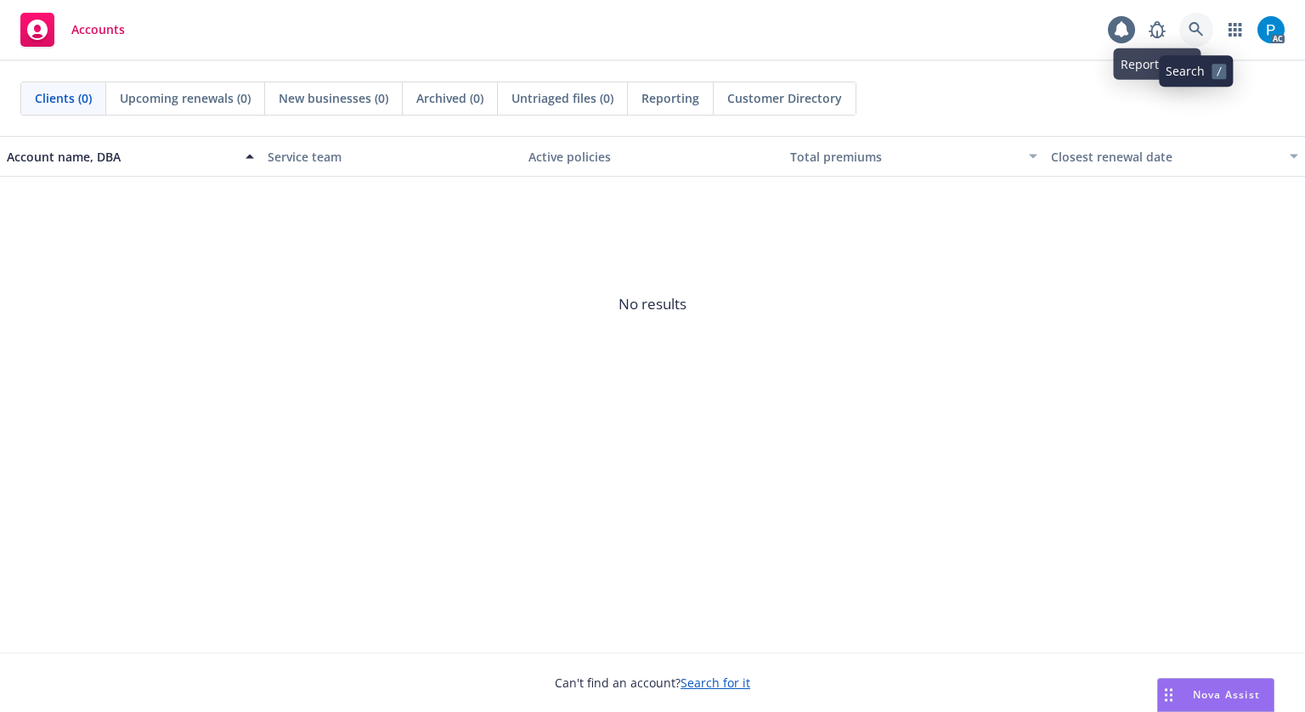
click at [1198, 20] on link at bounding box center [1196, 30] width 34 height 34
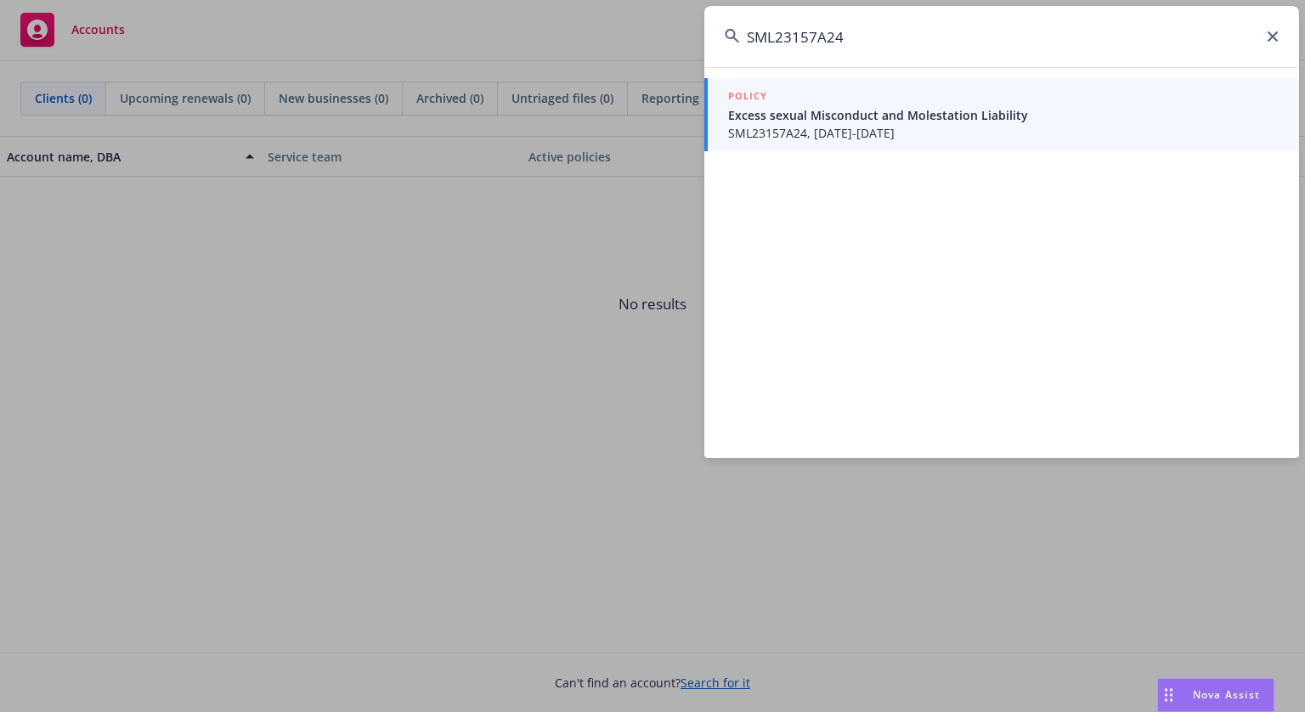
type input "SML23157A24"
click at [908, 111] on span "Excess sexual Misconduct and Molestation Liability" at bounding box center [1003, 115] width 551 height 18
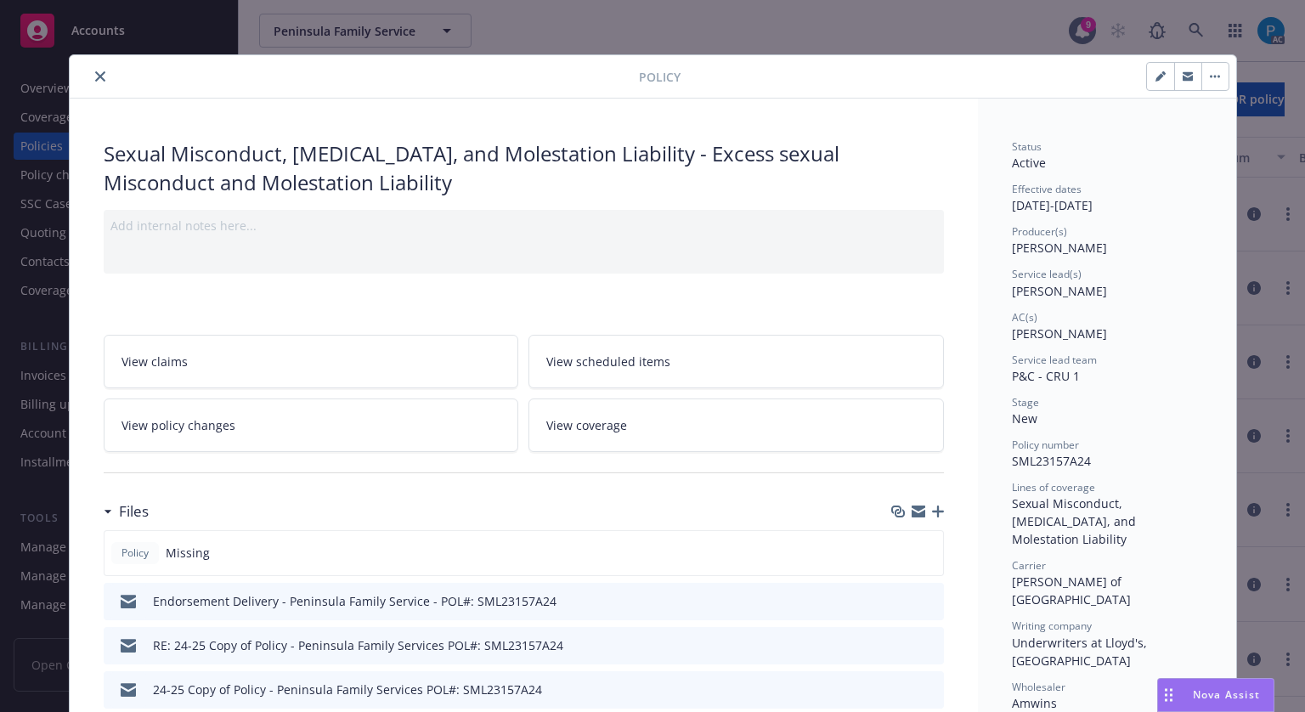
click at [95, 77] on icon "close" at bounding box center [100, 76] width 10 height 10
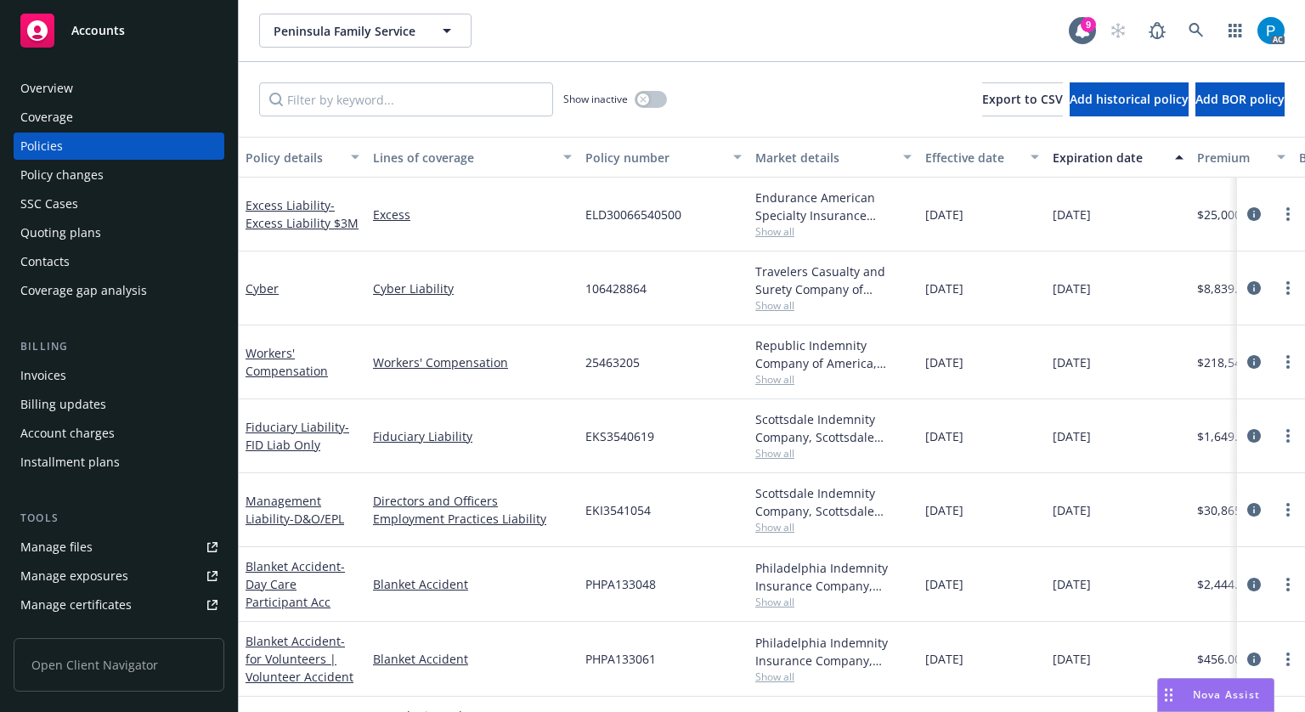
click at [65, 374] on div "Invoices" at bounding box center [43, 375] width 46 height 27
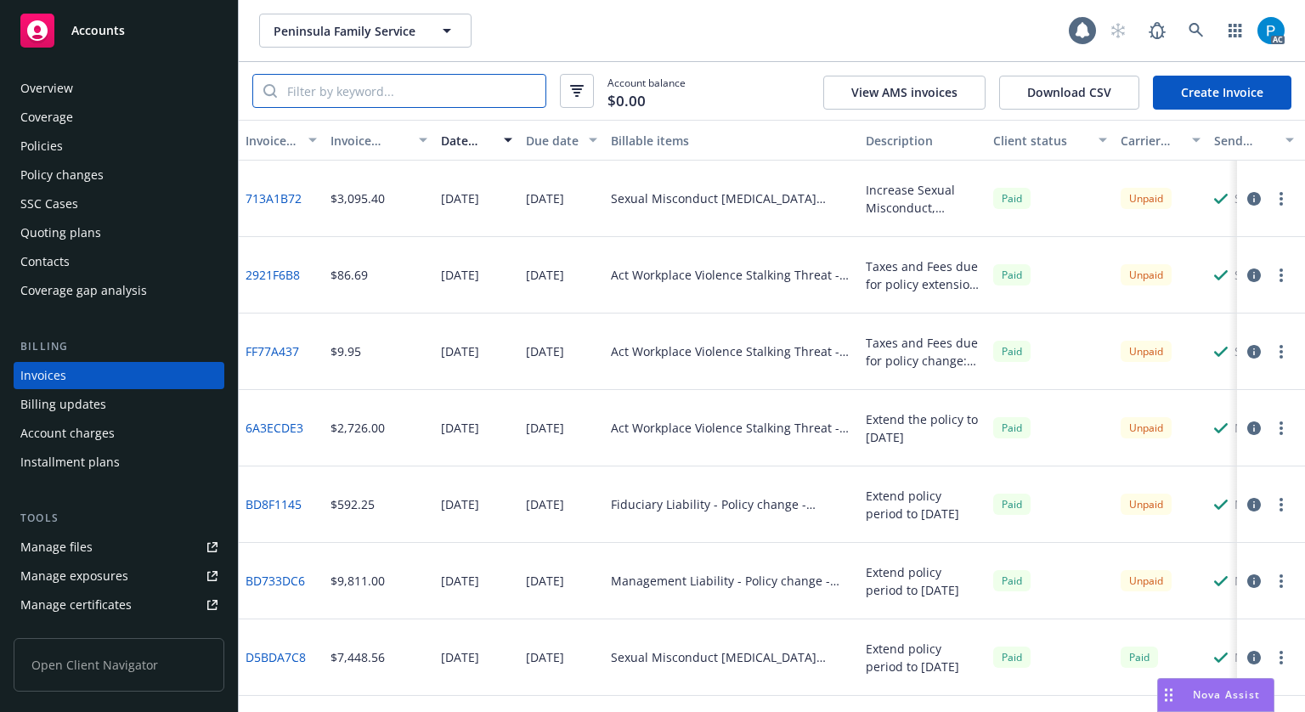
click at [446, 98] on input "search" at bounding box center [411, 91] width 269 height 32
paste input "SML23157A24"
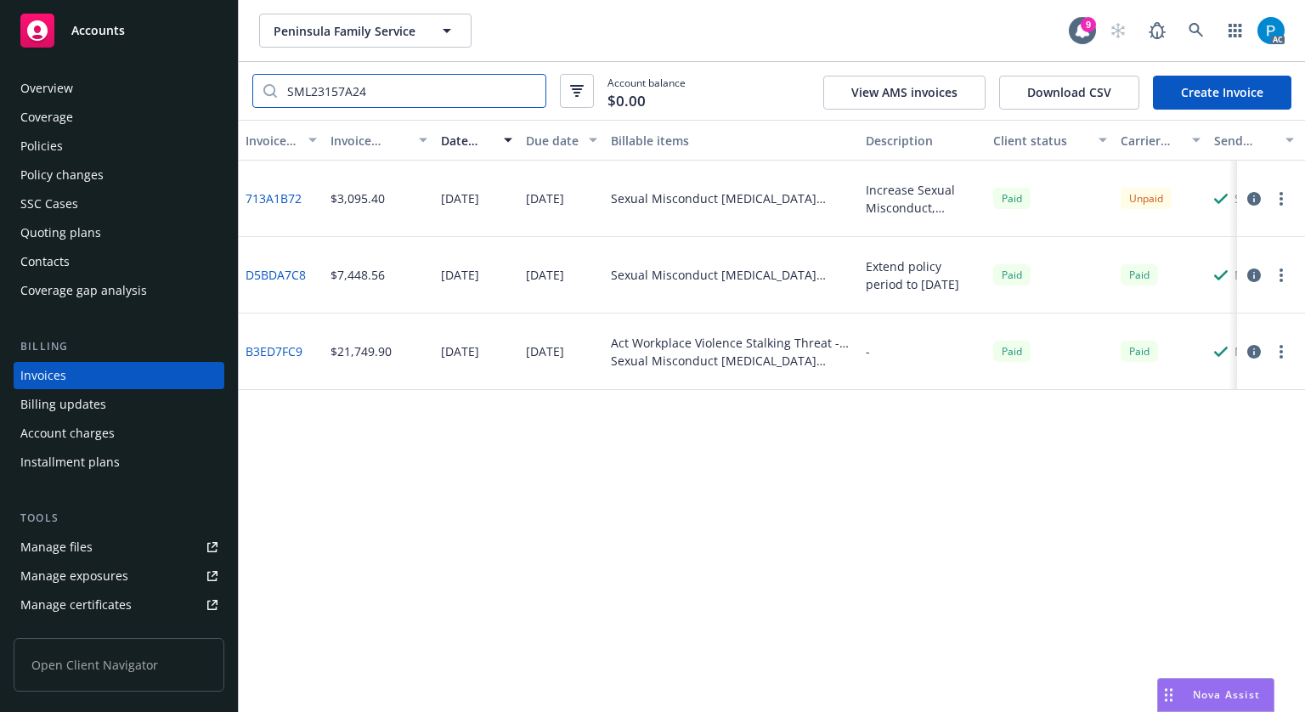
type input "SML23157A24"
click at [1255, 201] on icon "button" at bounding box center [1254, 199] width 14 height 14
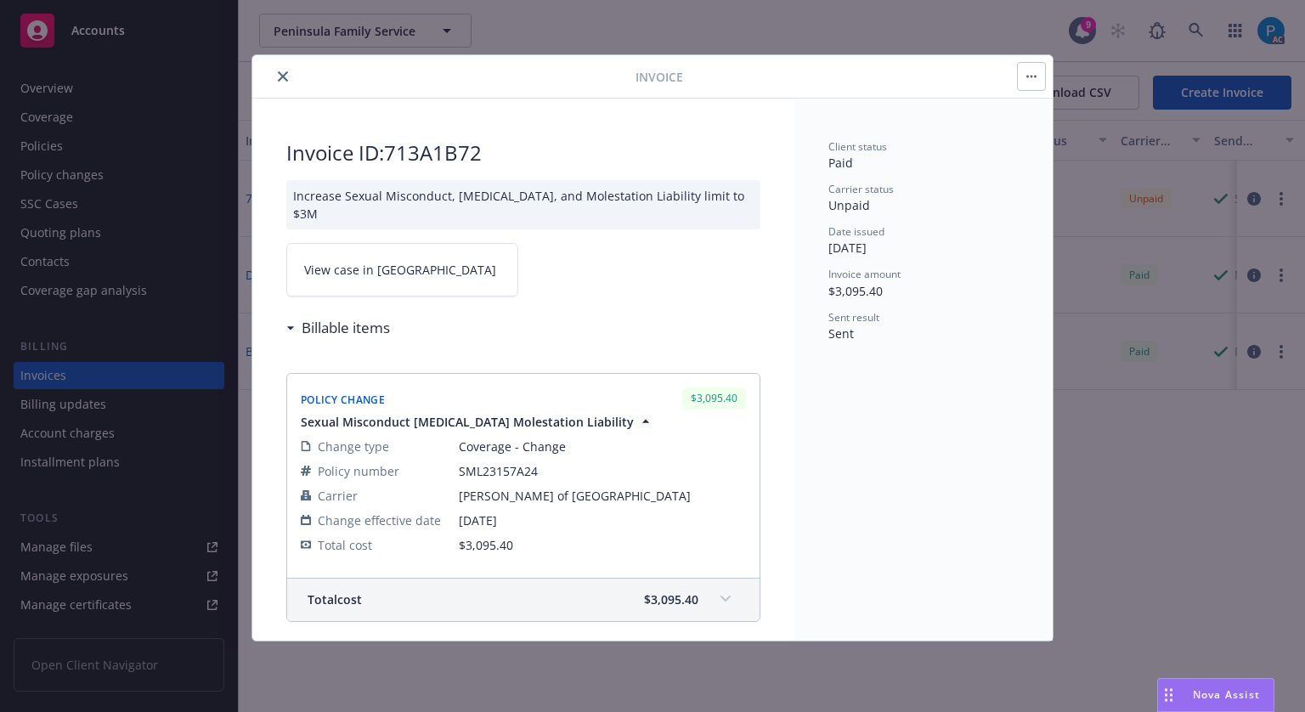
click at [421, 274] on link "View case in [GEOGRAPHIC_DATA]" at bounding box center [402, 270] width 232 height 54
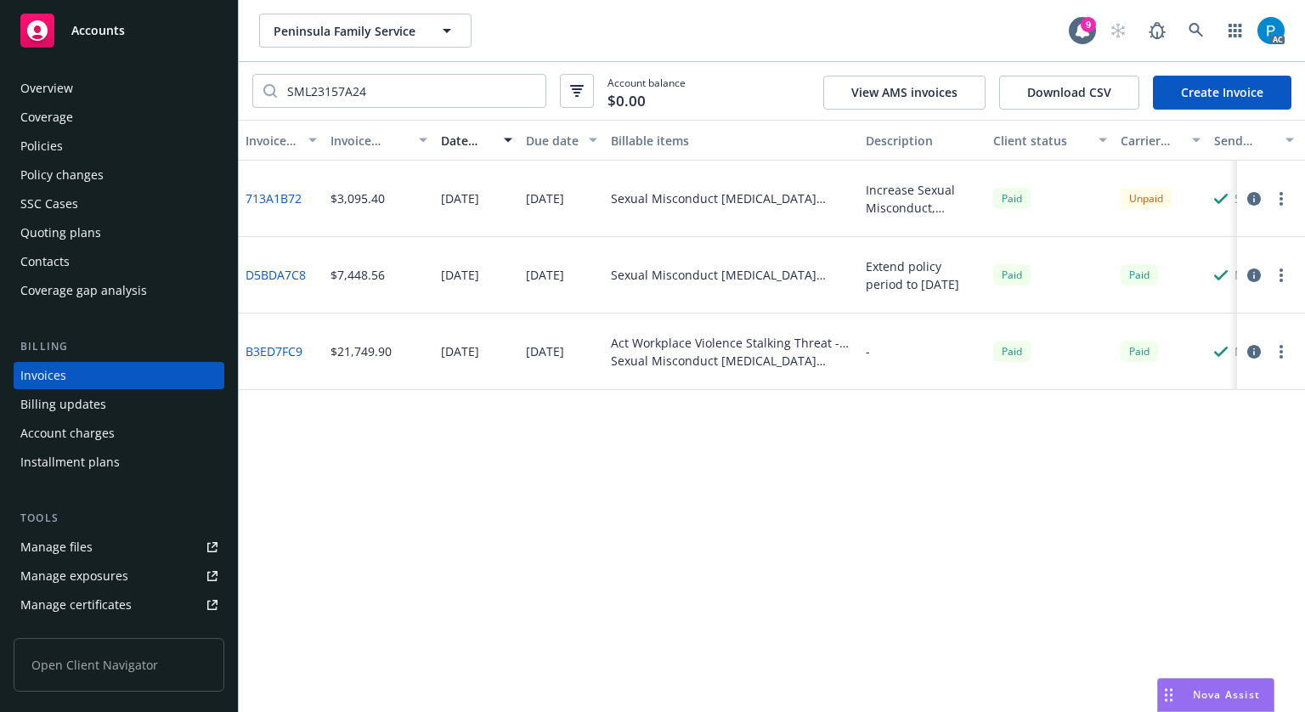
click at [116, 18] on div "Accounts" at bounding box center [118, 31] width 197 height 34
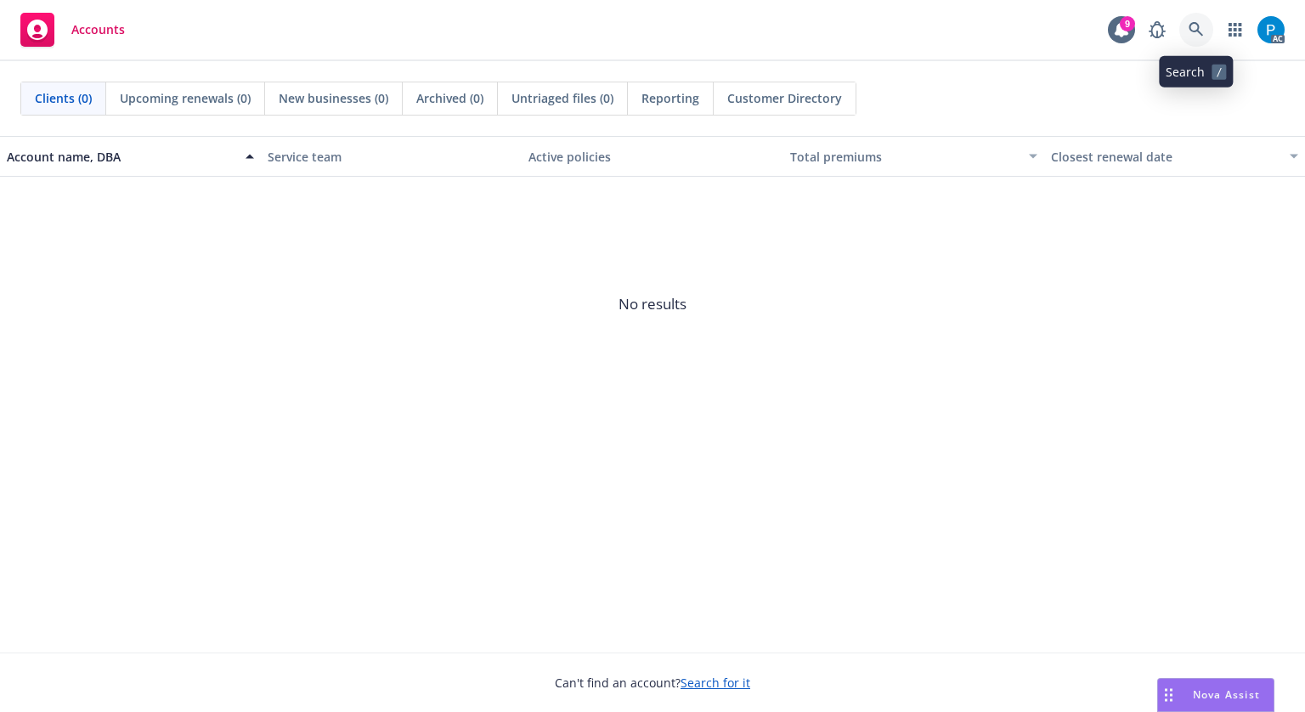
click at [1206, 25] on link at bounding box center [1196, 30] width 34 height 34
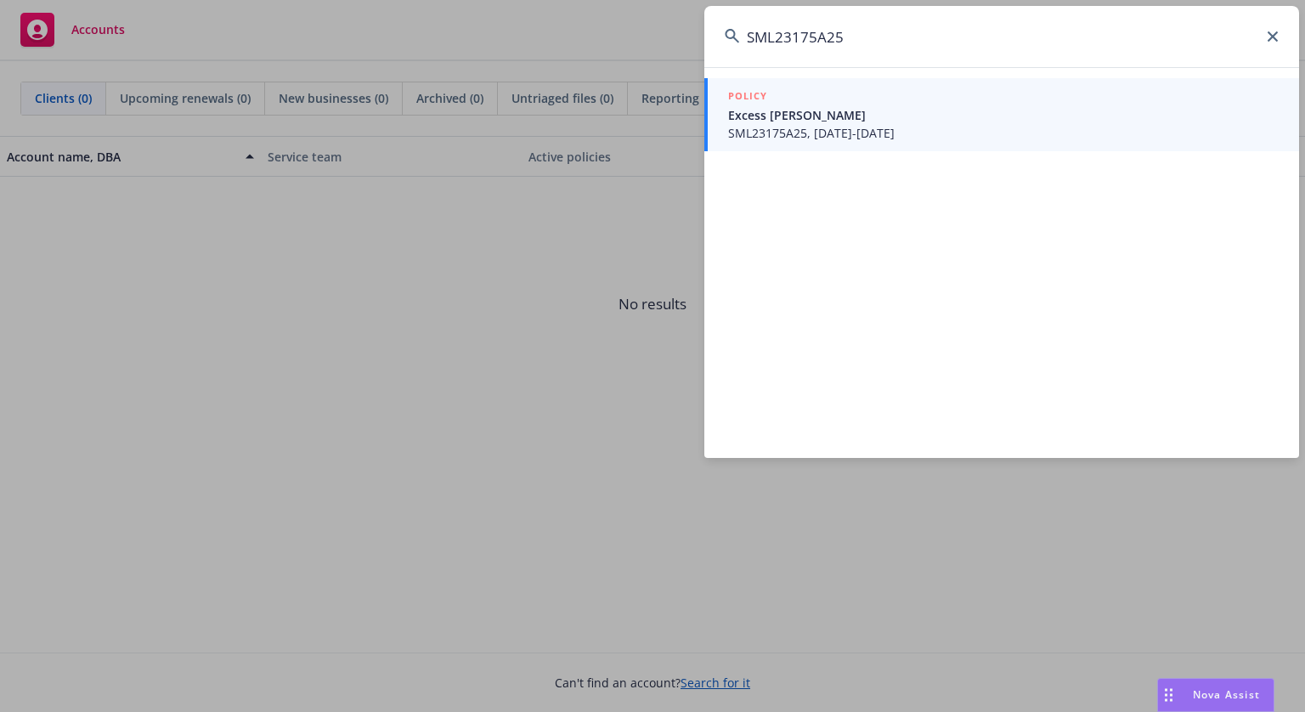
type input "SML23175A25"
click at [913, 115] on span "Excess [PERSON_NAME]" at bounding box center [1003, 115] width 551 height 18
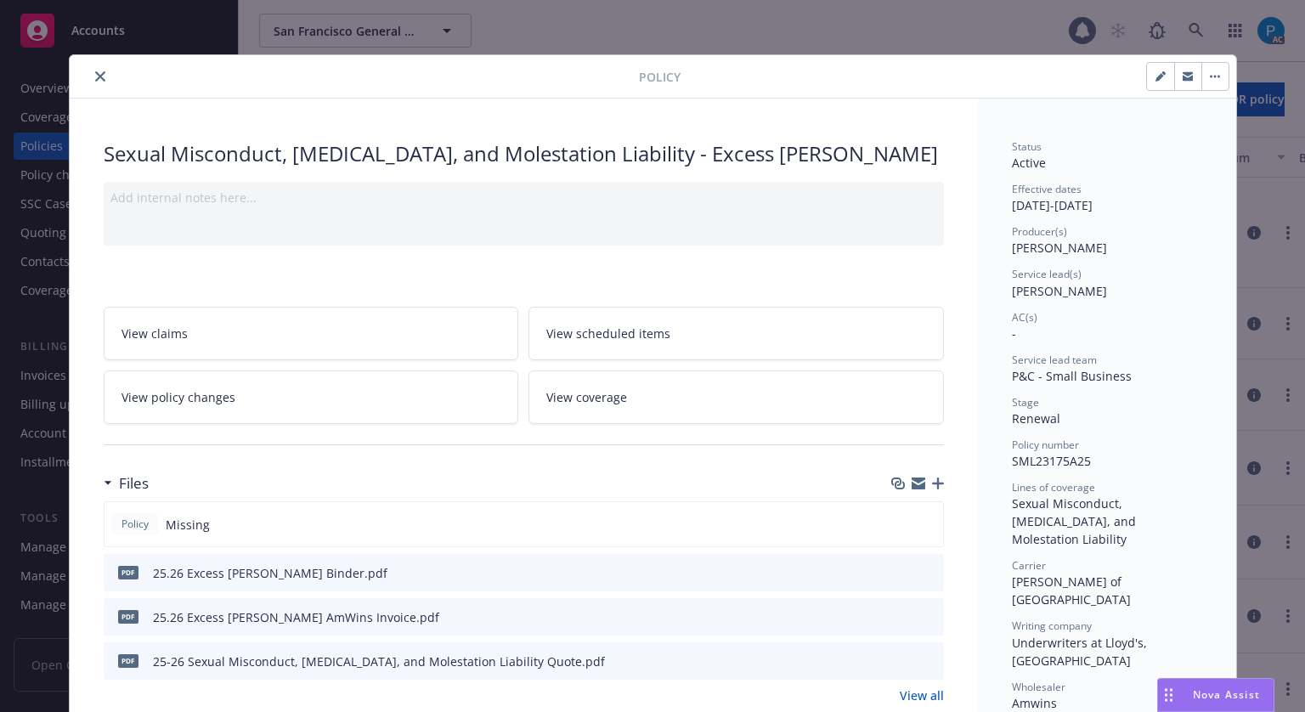
scroll to position [51, 0]
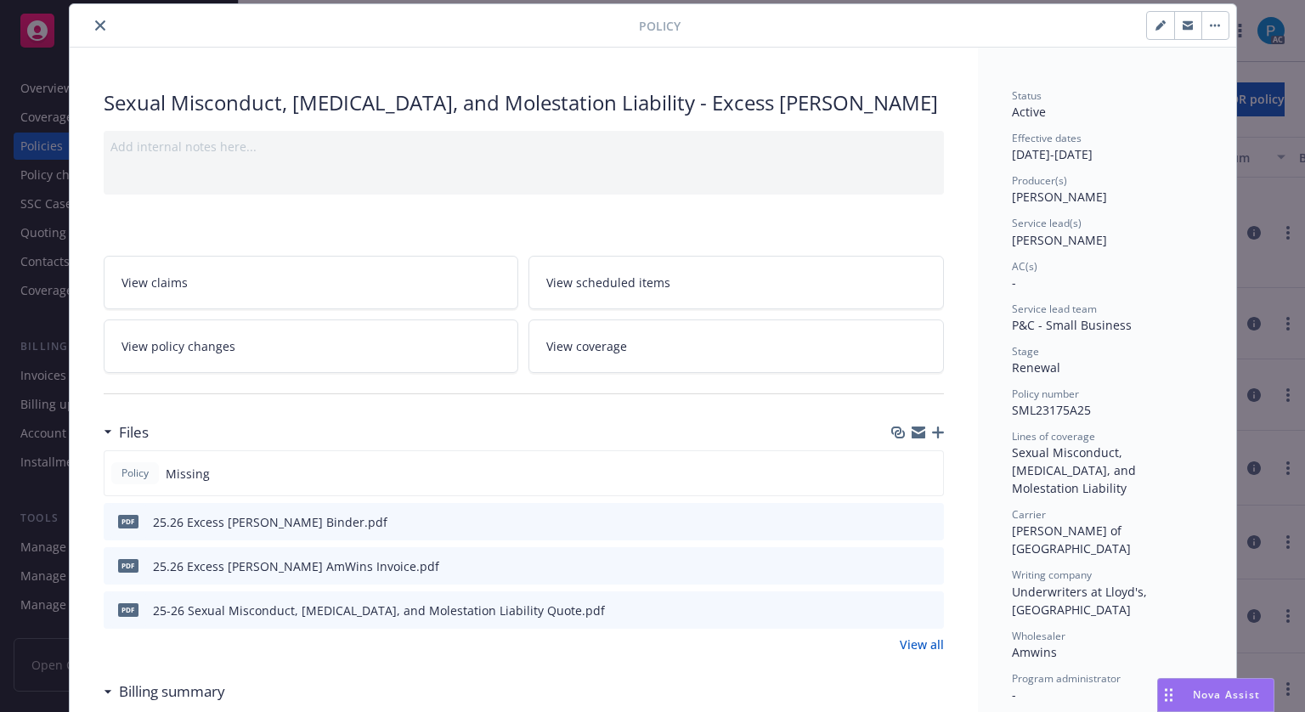
click at [90, 24] on button "close" at bounding box center [100, 25] width 20 height 20
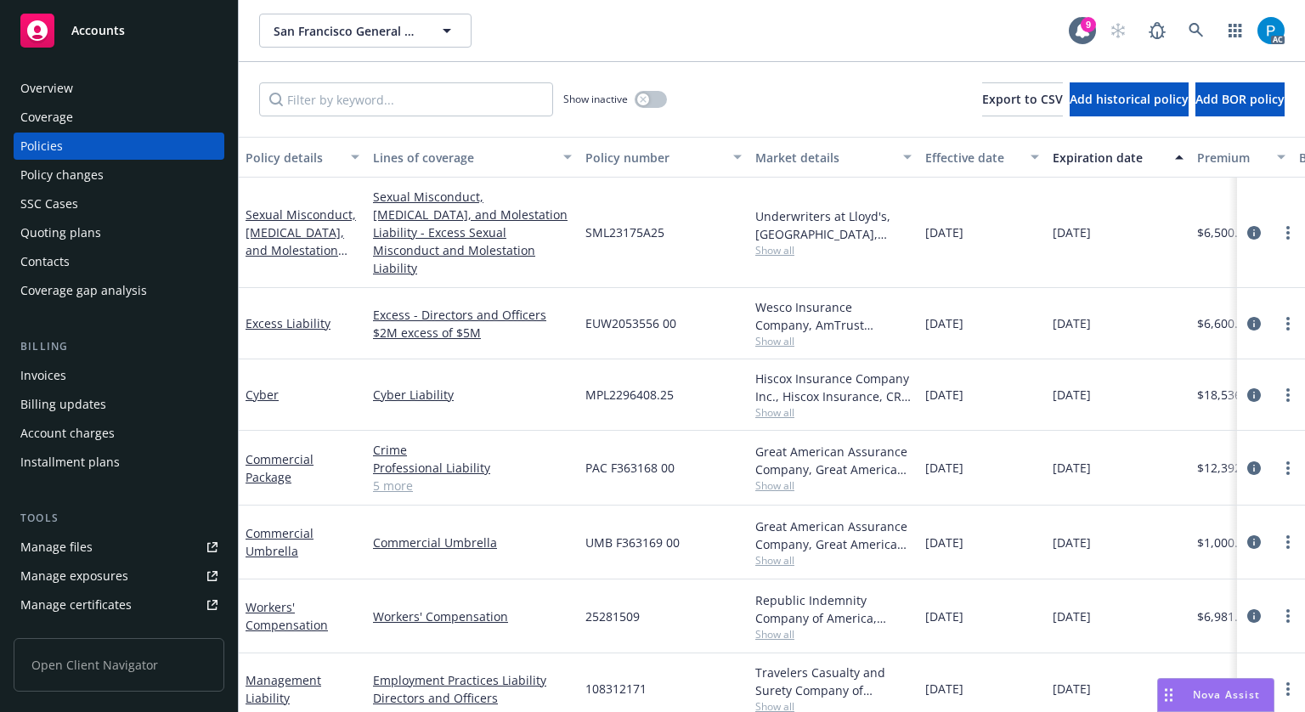
click at [50, 372] on div "Invoices" at bounding box center [43, 375] width 46 height 27
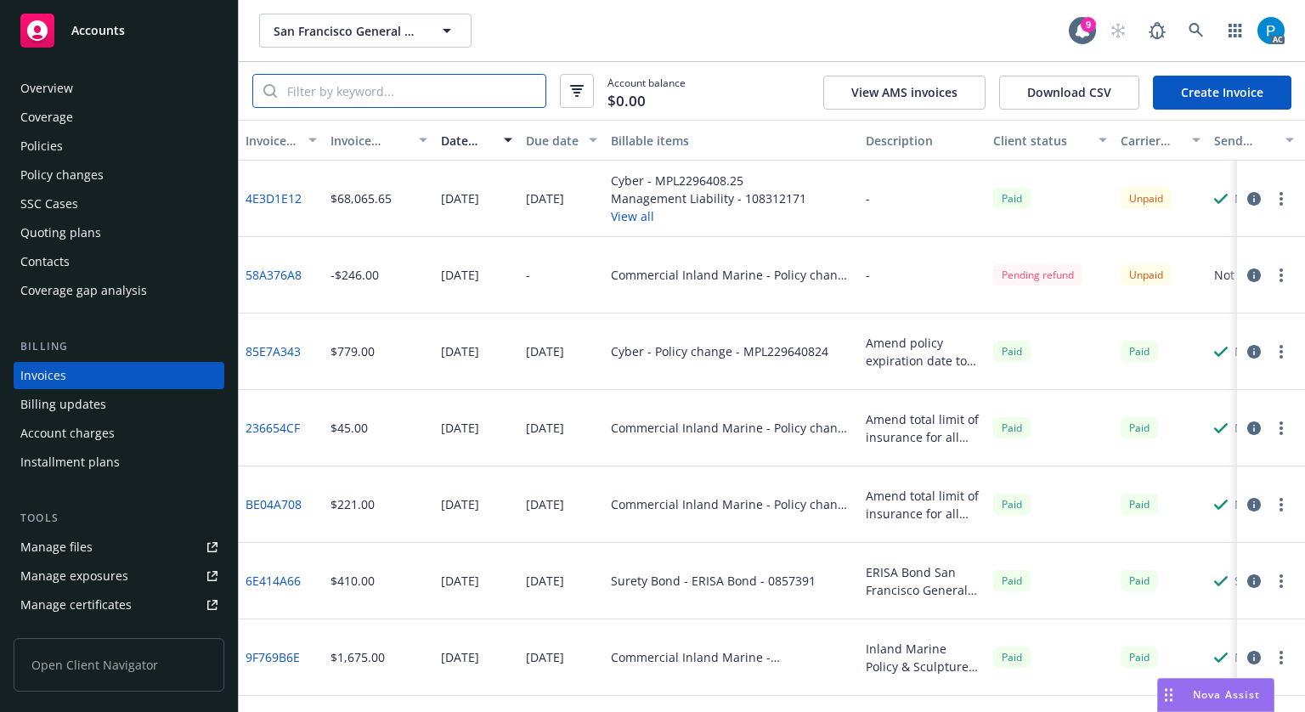
drag, startPoint x: 377, startPoint y: 118, endPoint x: 401, endPoint y: 80, distance: 45.0
click at [401, 80] on input "search" at bounding box center [411, 91] width 269 height 32
paste input "SML23175A25"
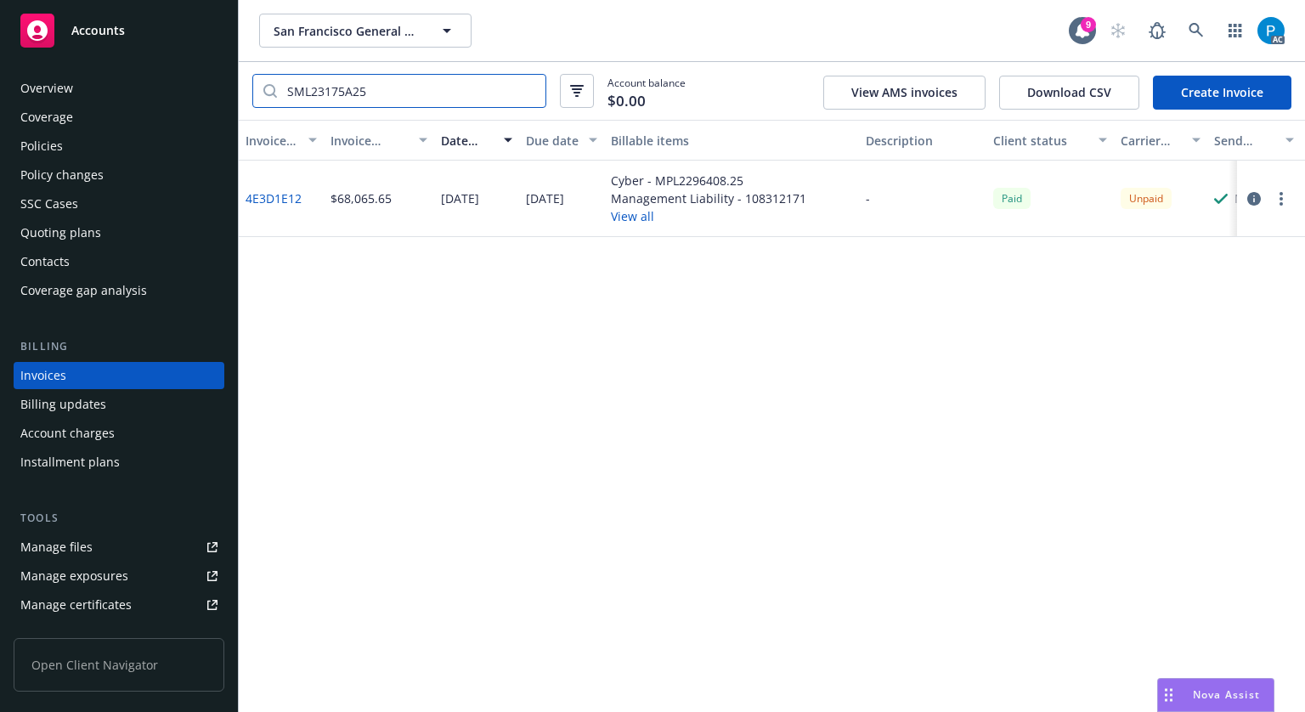
type input "SML23175A25"
click at [1255, 195] on icon "button" at bounding box center [1254, 199] width 14 height 14
click at [79, 29] on span "Accounts" at bounding box center [98, 31] width 54 height 14
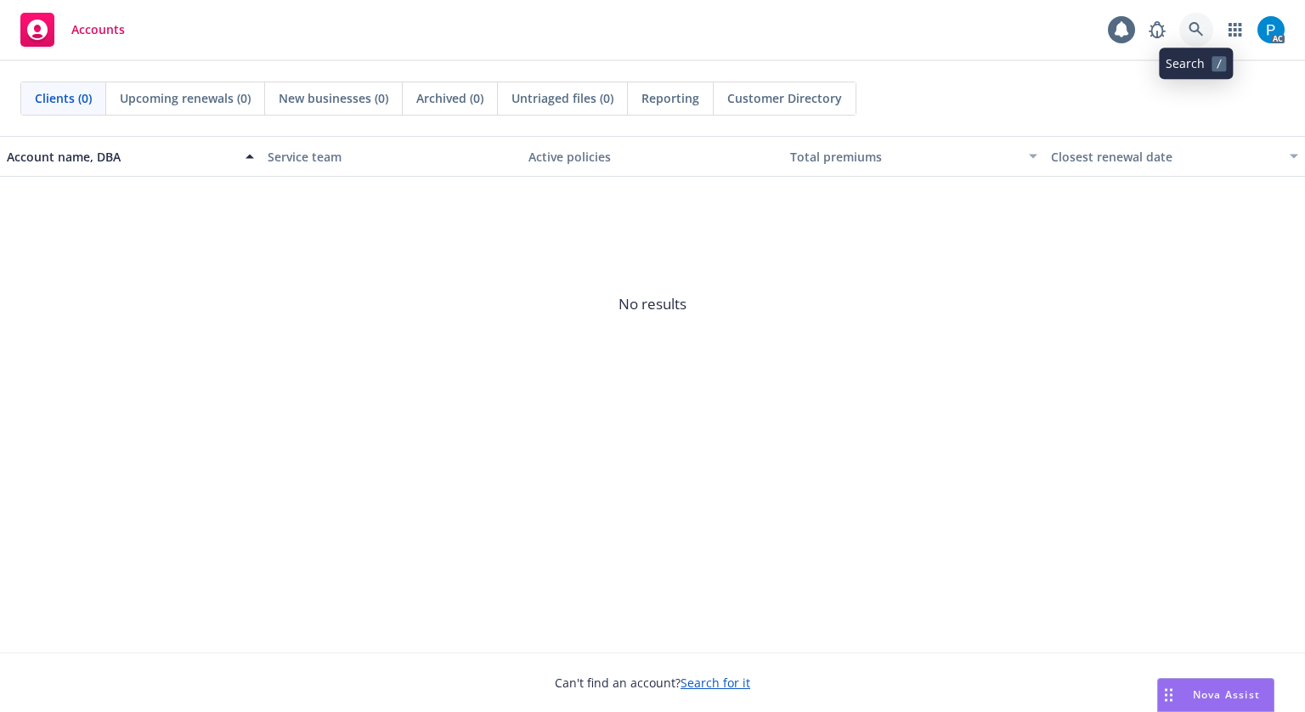
click at [1193, 26] on icon at bounding box center [1196, 29] width 15 height 15
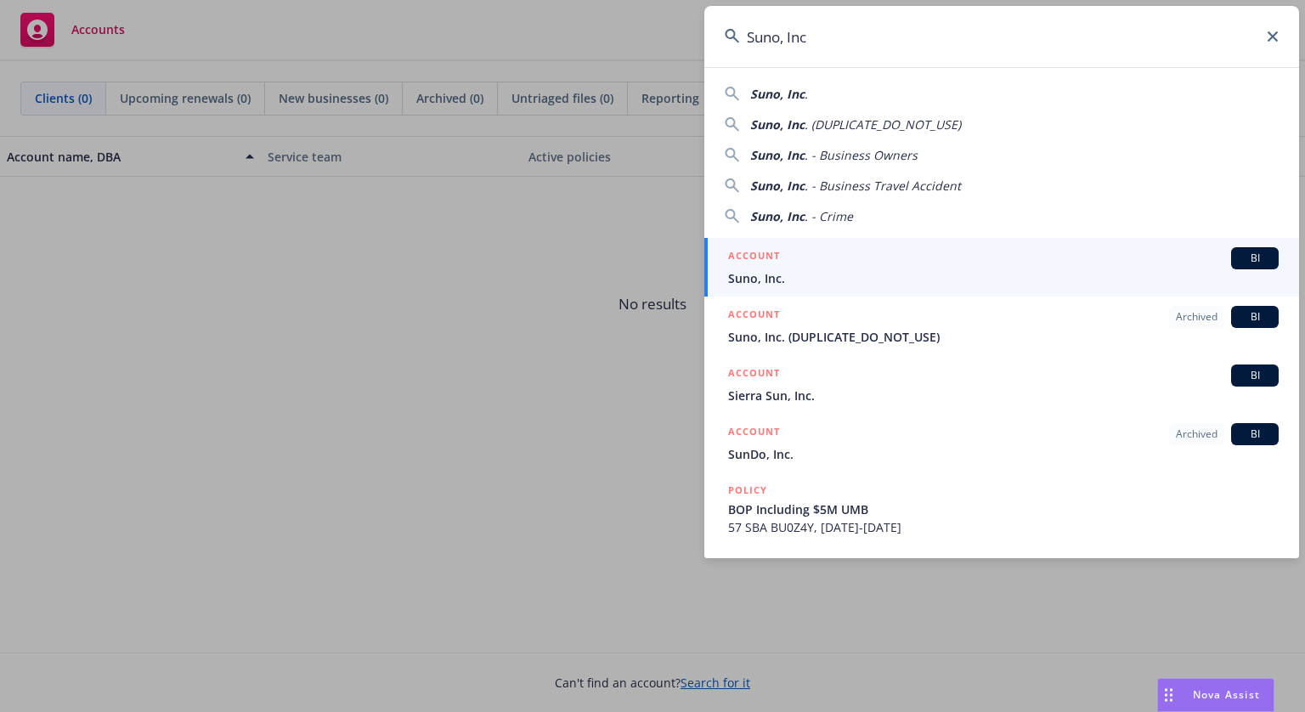
type input "Suno, Inc"
click at [837, 254] on div "ACCOUNT BI" at bounding box center [1003, 258] width 551 height 22
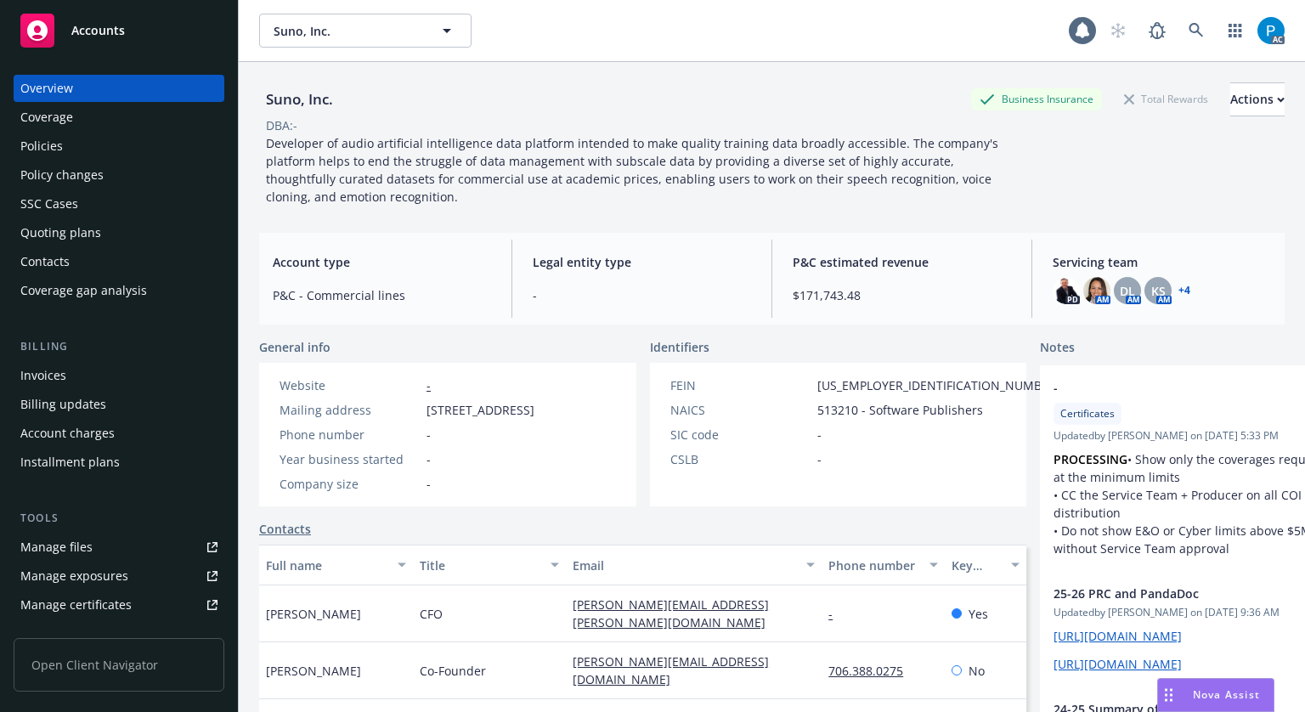
click at [61, 363] on div "Invoices" at bounding box center [43, 375] width 46 height 27
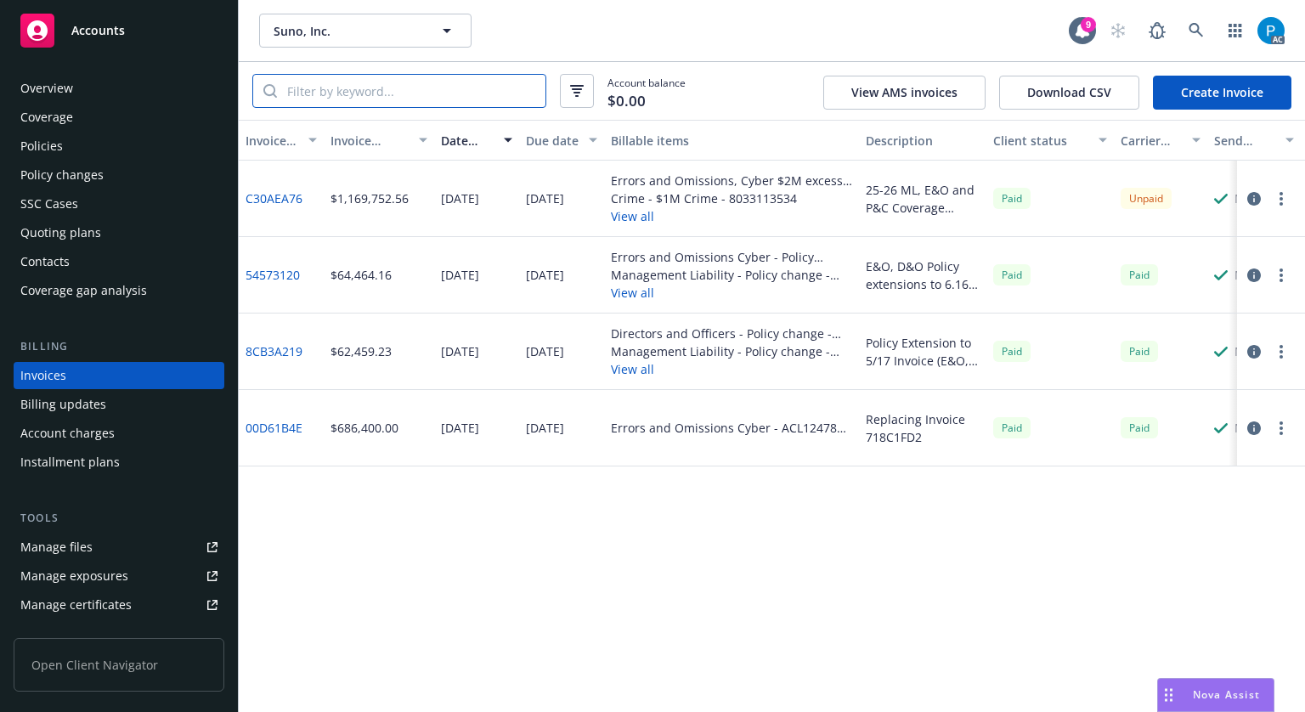
click at [339, 103] on input "search" at bounding box center [411, 91] width 269 height 32
paste input "C30AEA76"
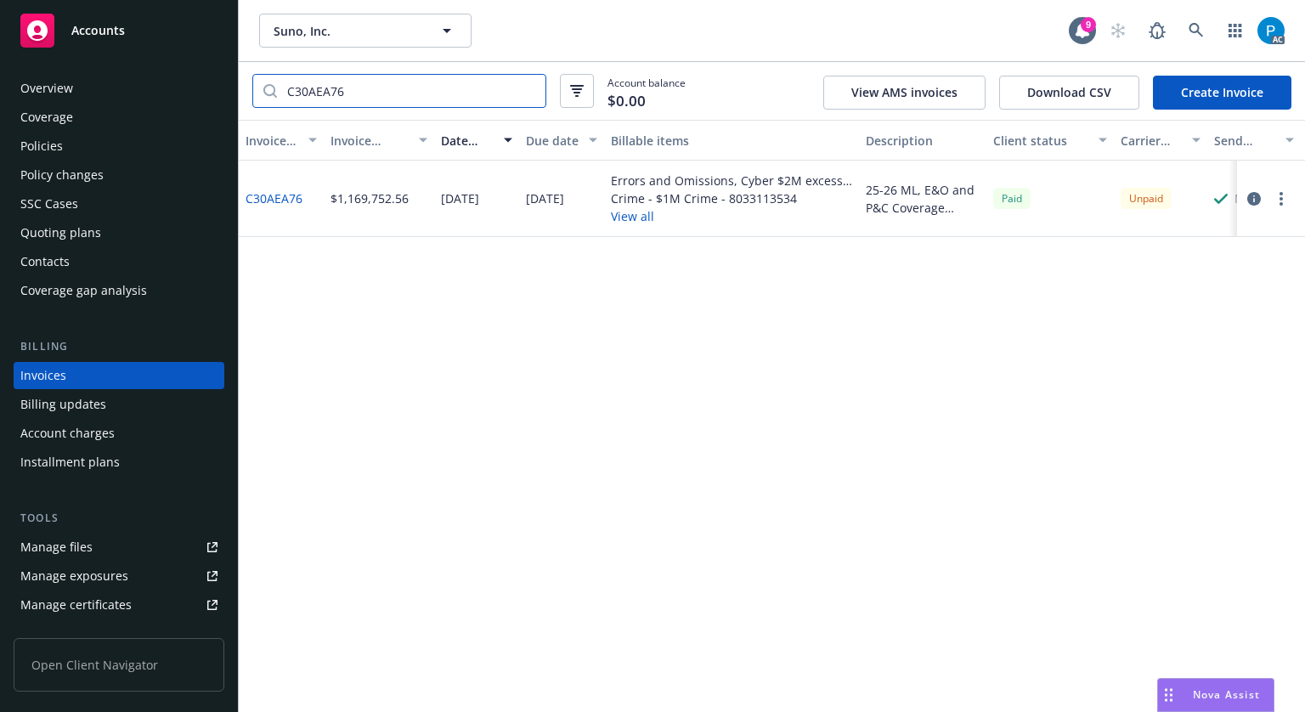
type input "C30AEA76"
click at [1254, 202] on icon "button" at bounding box center [1254, 199] width 14 height 14
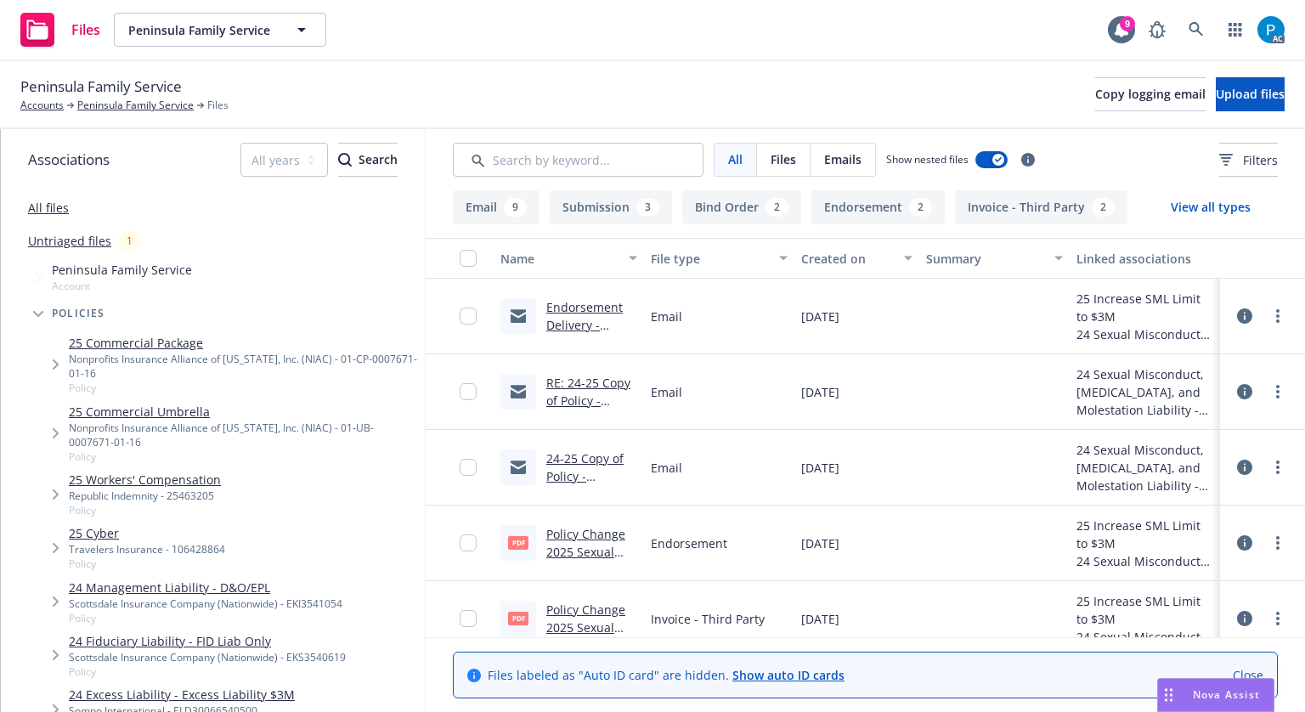
scroll to position [85, 0]
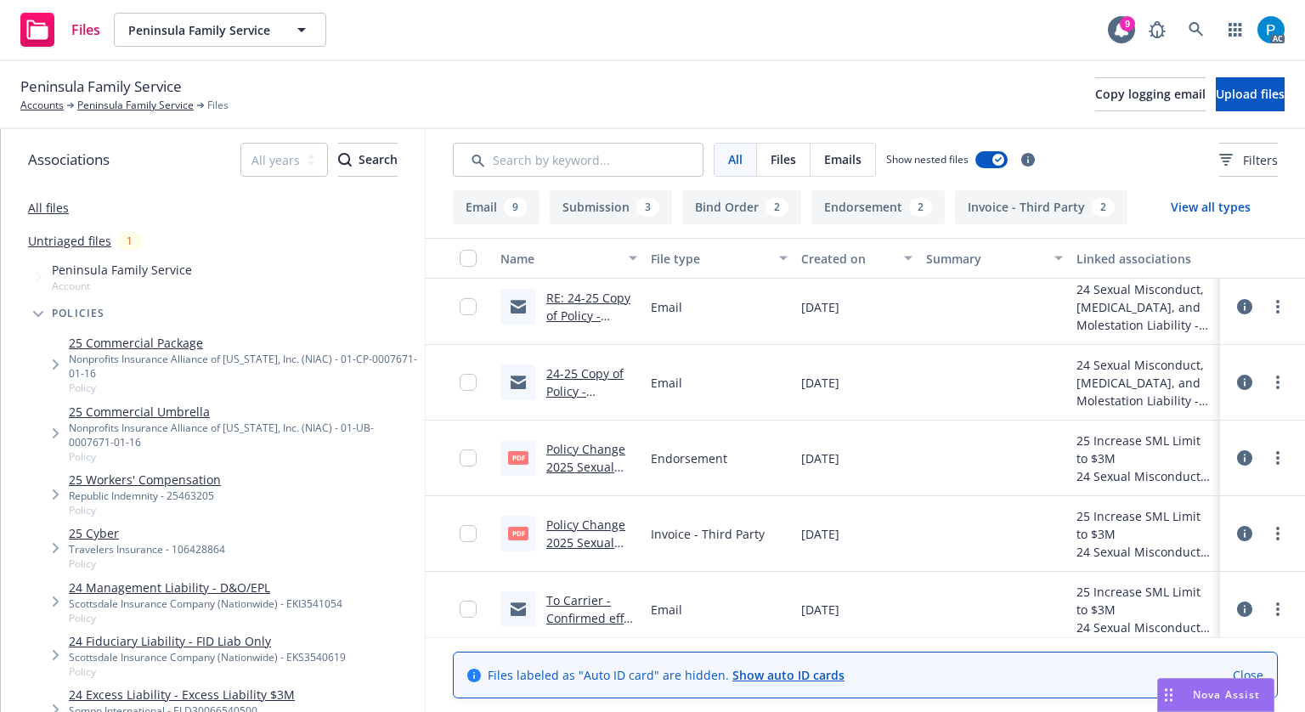
click at [592, 523] on link "Policy Change 2025 Sexual Misconduct, [MEDICAL_DATA], and Molestation Liability…" at bounding box center [591, 614] width 90 height 195
